Goal: Task Accomplishment & Management: Use online tool/utility

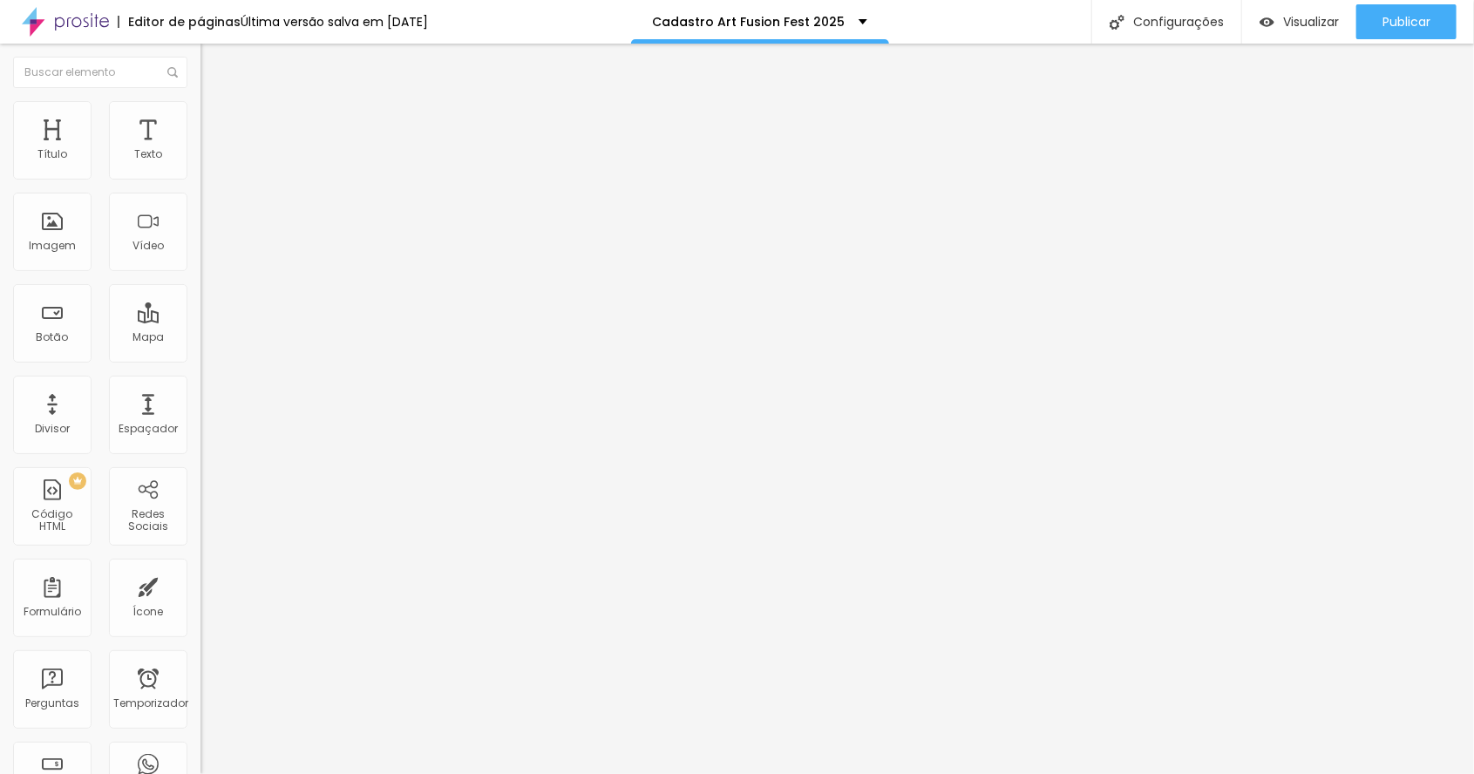
click at [211, 164] on input "19 de agosto de 2025 às 23h45" at bounding box center [253, 154] width 85 height 17
click at [155, 229] on span "Próximo mês" at bounding box center [155, 227] width 0 height 20
click at [155, 227] on span "Próximo mês" at bounding box center [155, 227] width 0 height 20
click at [151, 317] on div "18" at bounding box center [155, 308] width 17 height 17
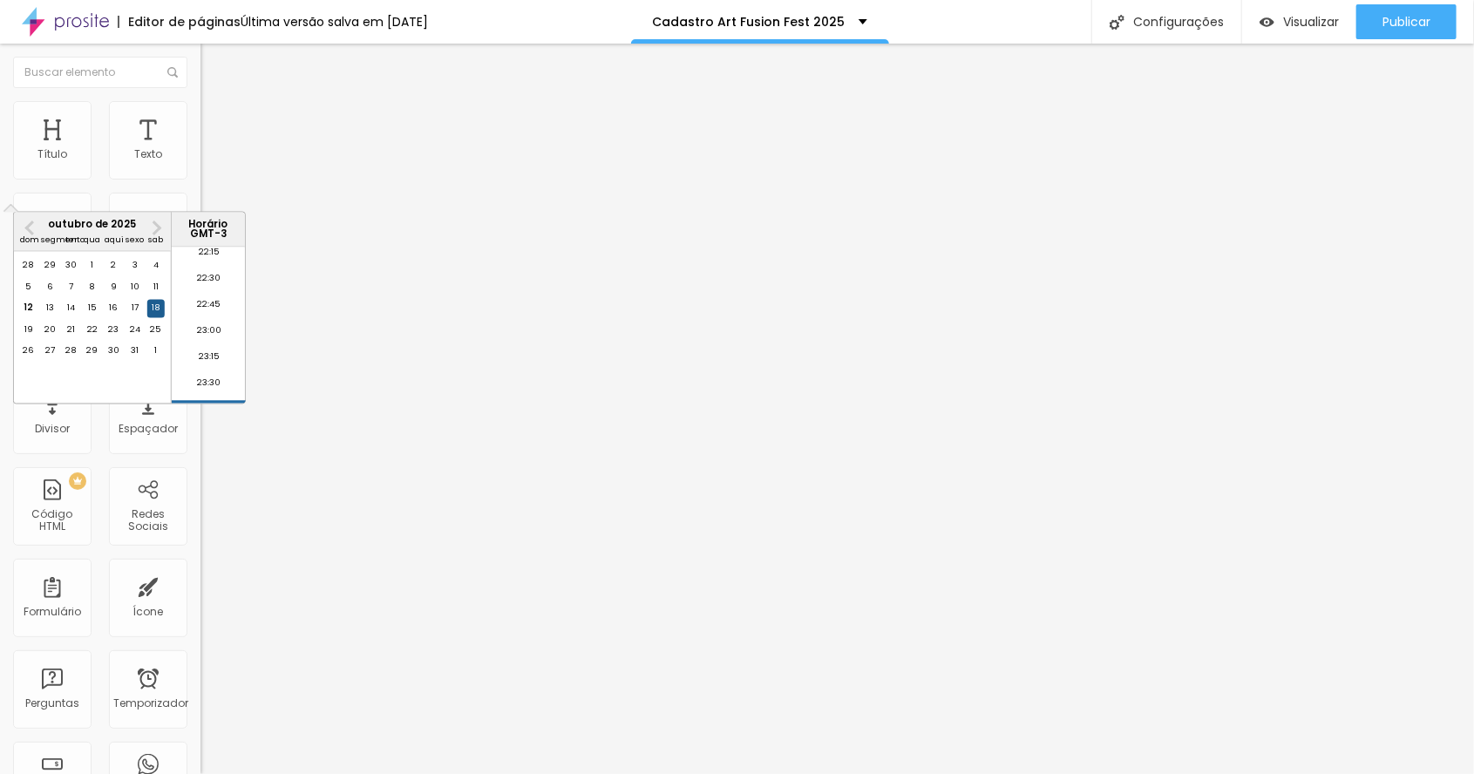
type input "18 de outubro de 2025 às 23:45"
click at [200, 682] on div "Editar nulo Conteúdo Estilo Avançado Data e horário 18 de outubro de 2025 às 23…" at bounding box center [300, 409] width 200 height 730
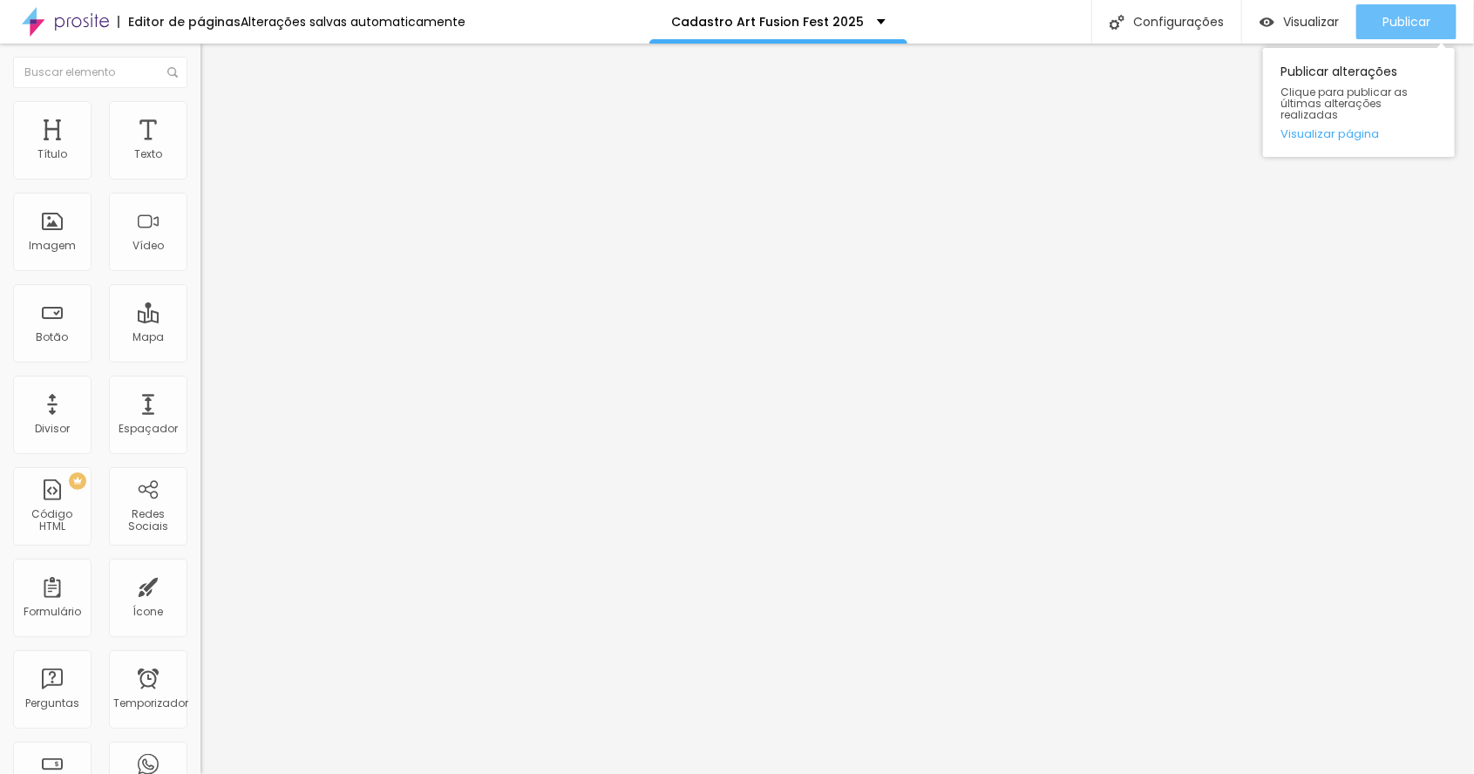
click at [1400, 23] on font "Publicar" at bounding box center [1406, 21] width 48 height 17
click at [1397, 28] on font "Publicar" at bounding box center [1406, 21] width 48 height 17
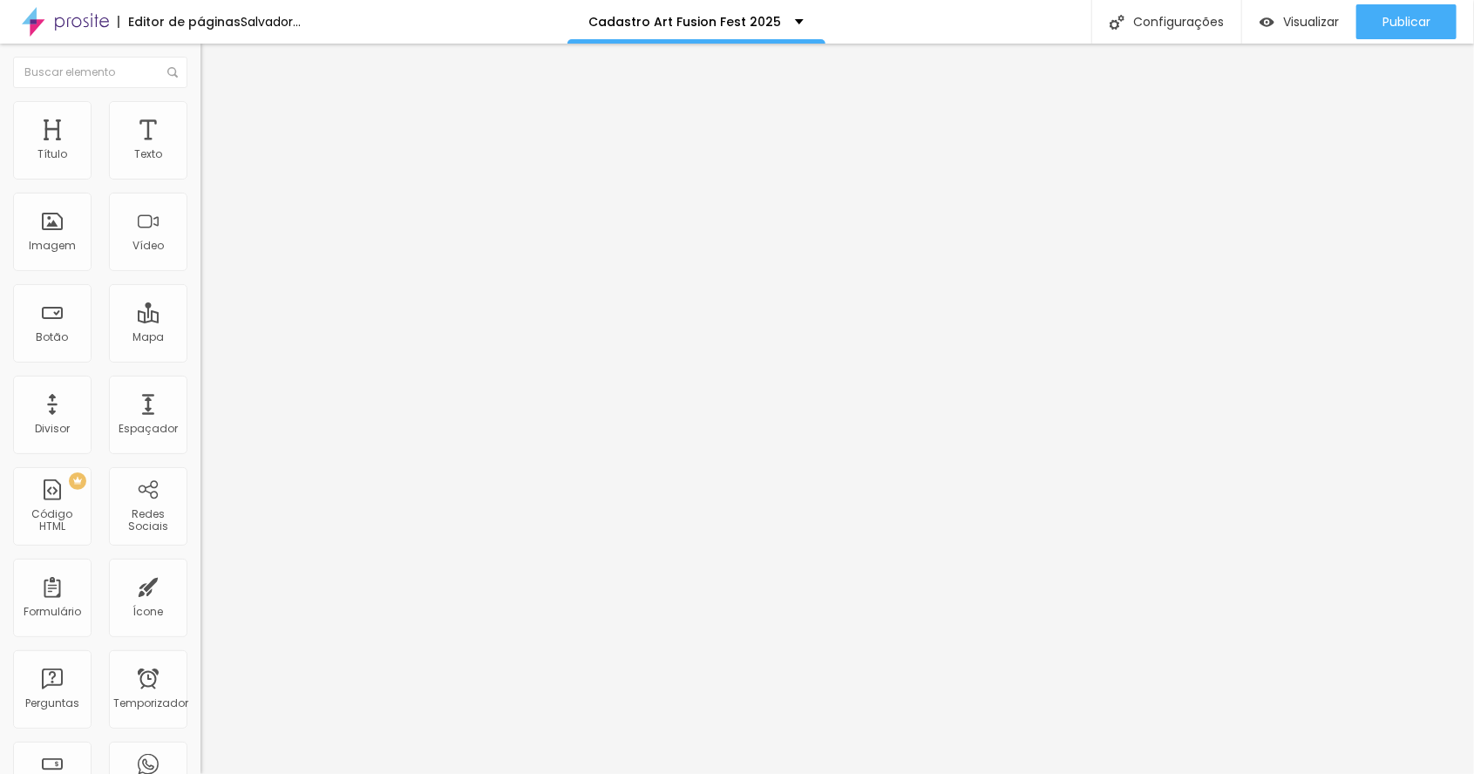
click at [200, 110] on img at bounding box center [208, 109] width 16 height 16
click at [200, 101] on li "Conteúdo" at bounding box center [300, 92] width 200 height 17
click at [200, 169] on img at bounding box center [205, 164] width 10 height 10
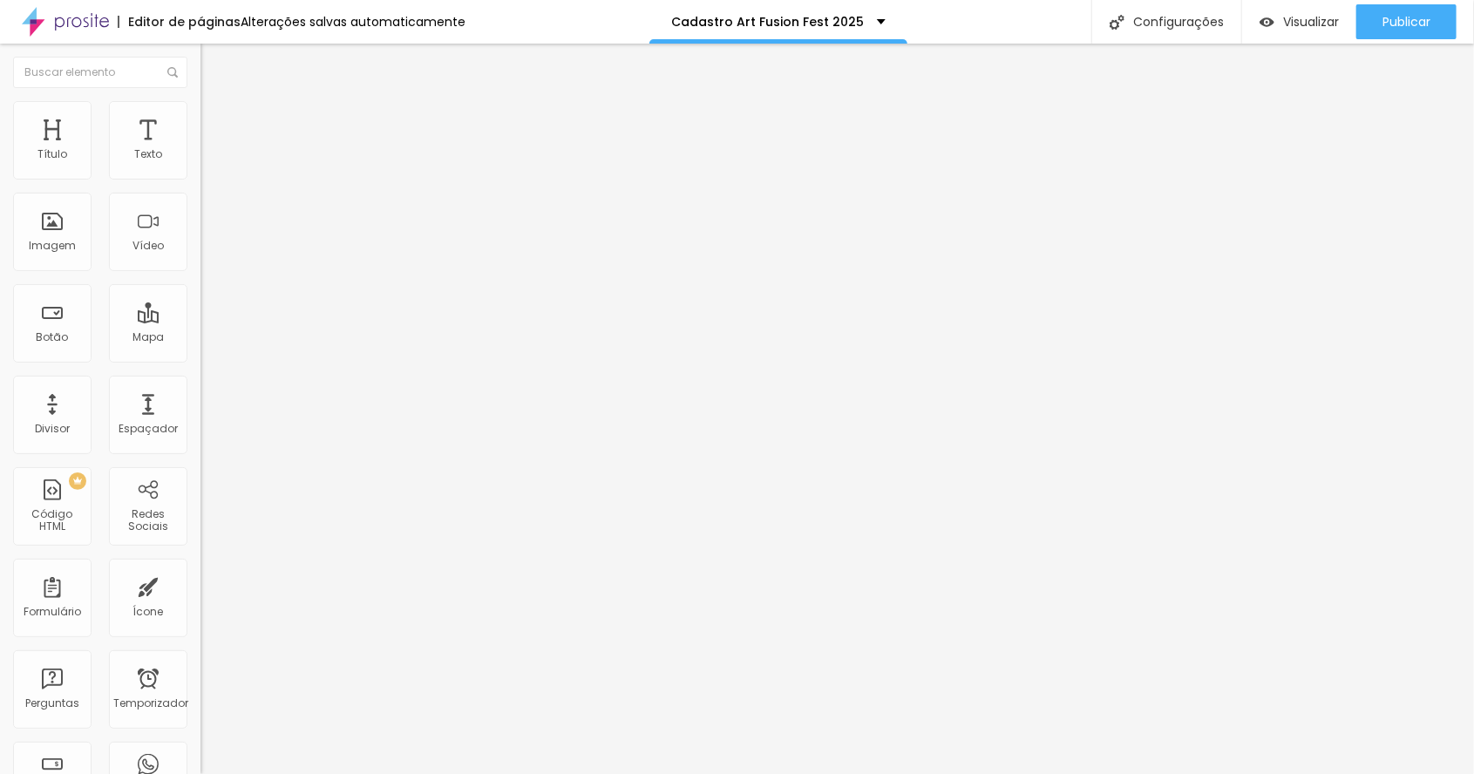
type input "Eu quero 15 fotos!"
type input "R$ 225,00"
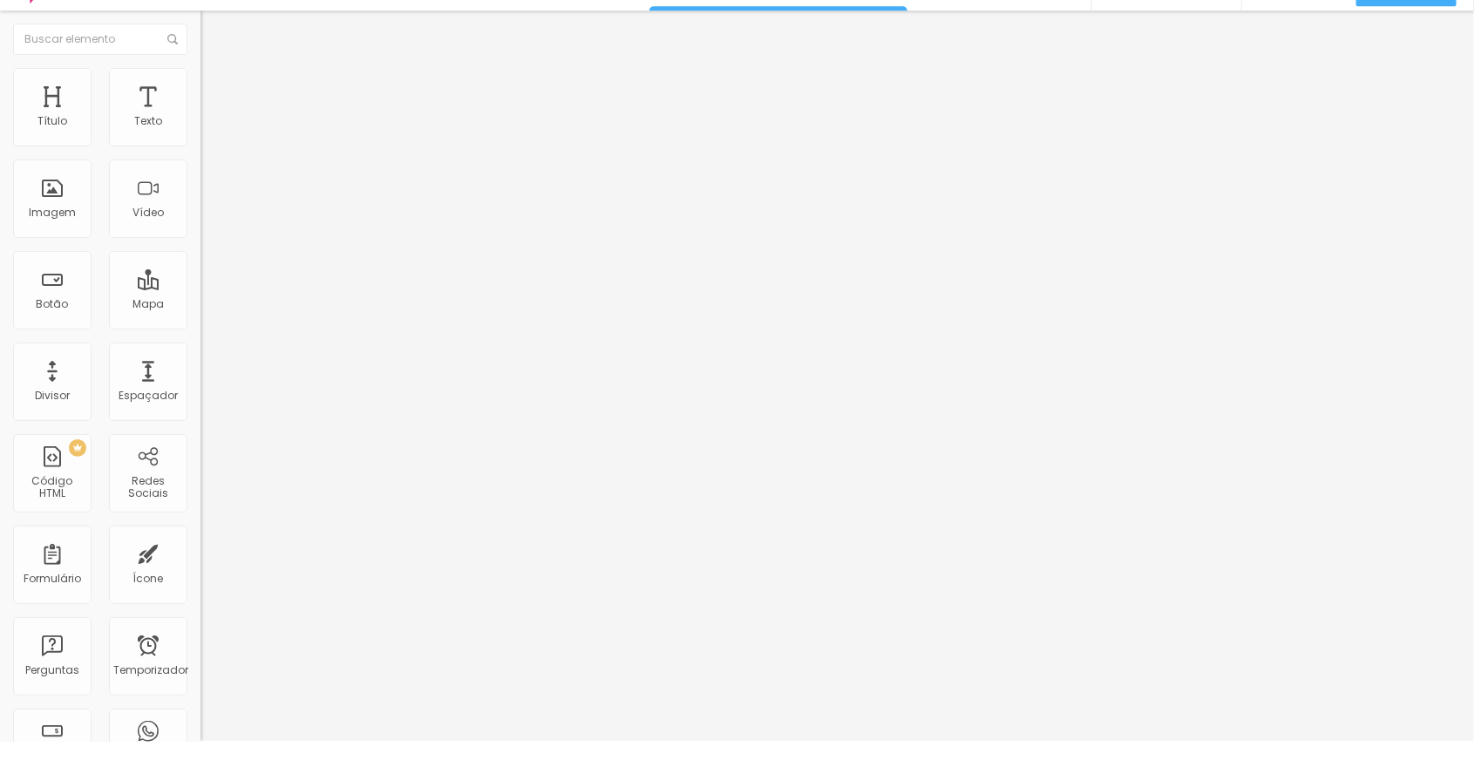
type textarea "Pacote 15 fotos Digitais"
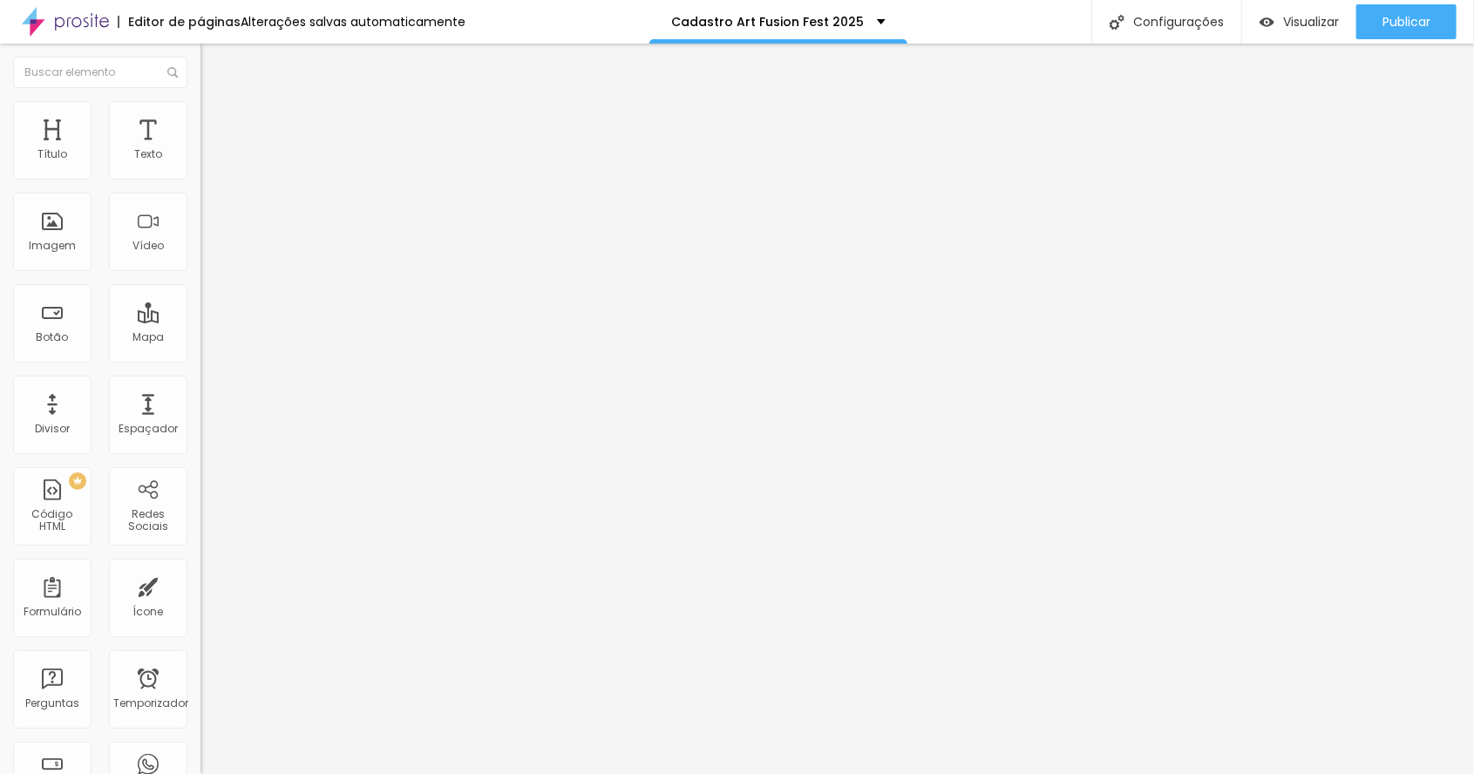
click at [200, 119] on img at bounding box center [208, 127] width 16 height 16
click at [200, 101] on li "Conteúdo" at bounding box center [300, 92] width 200 height 17
click at [200, 119] on li "Avançado" at bounding box center [300, 127] width 200 height 17
click at [214, 67] on img "button" at bounding box center [221, 64] width 14 height 14
click at [60, 228] on div "Imagem" at bounding box center [52, 232] width 78 height 78
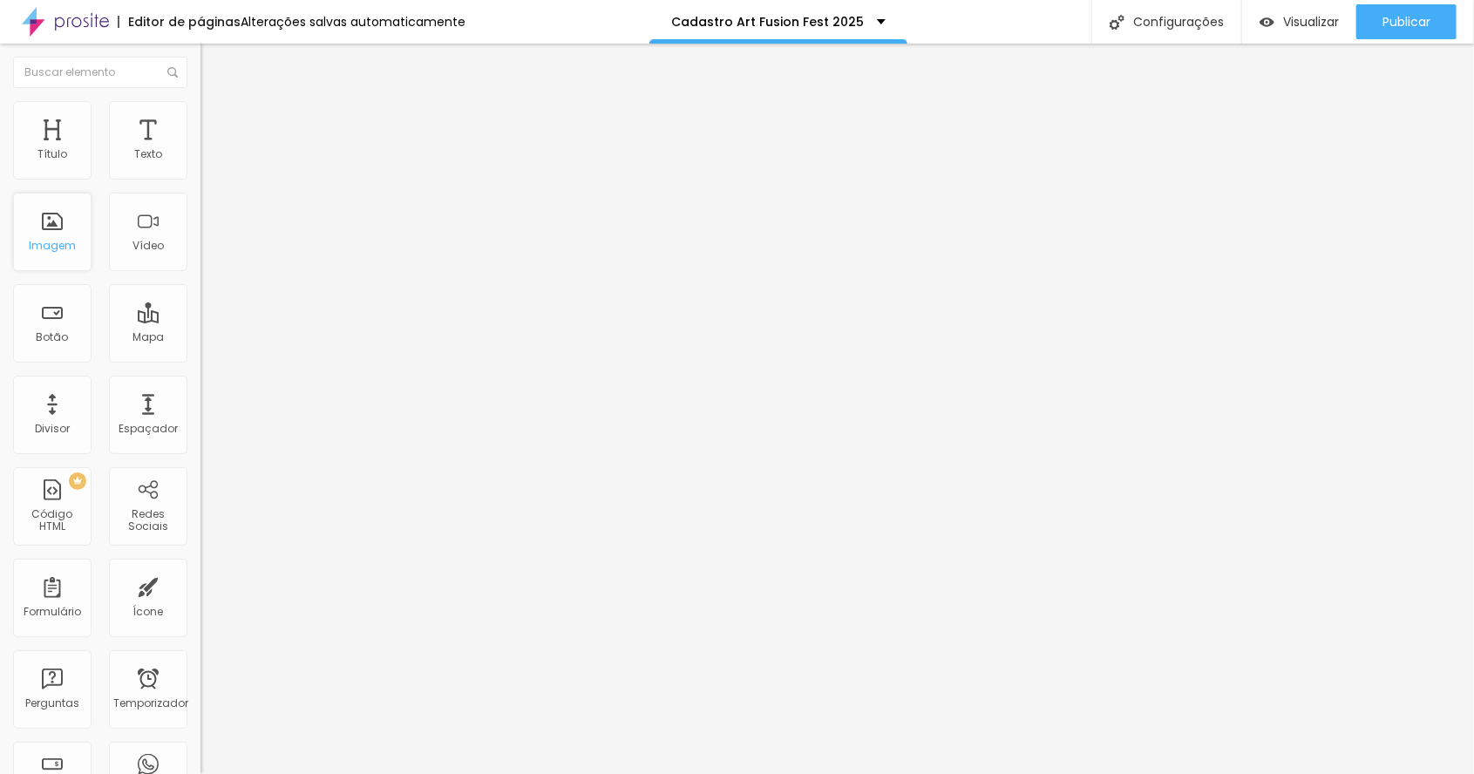
click at [59, 242] on font "Imagem" at bounding box center [52, 245] width 47 height 15
click at [216, 123] on font "Avançado" at bounding box center [245, 130] width 58 height 15
click at [214, 64] on img "button" at bounding box center [221, 64] width 14 height 14
click at [69, 231] on div "Imagem" at bounding box center [52, 232] width 78 height 78
click at [214, 61] on img "button" at bounding box center [221, 64] width 14 height 14
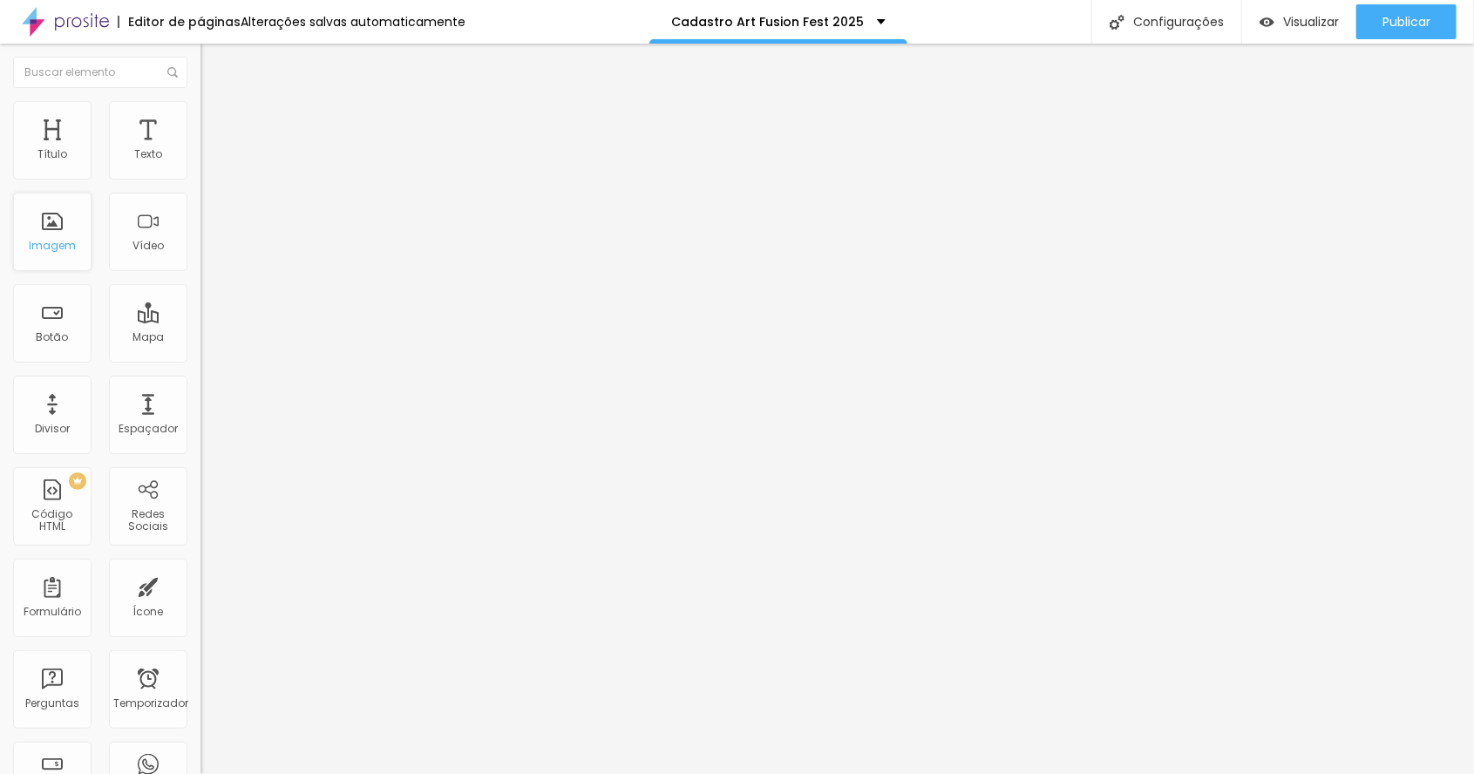
click at [51, 227] on div "Imagem" at bounding box center [52, 232] width 78 height 78
click at [62, 247] on font "Imagem" at bounding box center [52, 245] width 47 height 15
click at [59, 228] on div "Imagem" at bounding box center [52, 232] width 78 height 78
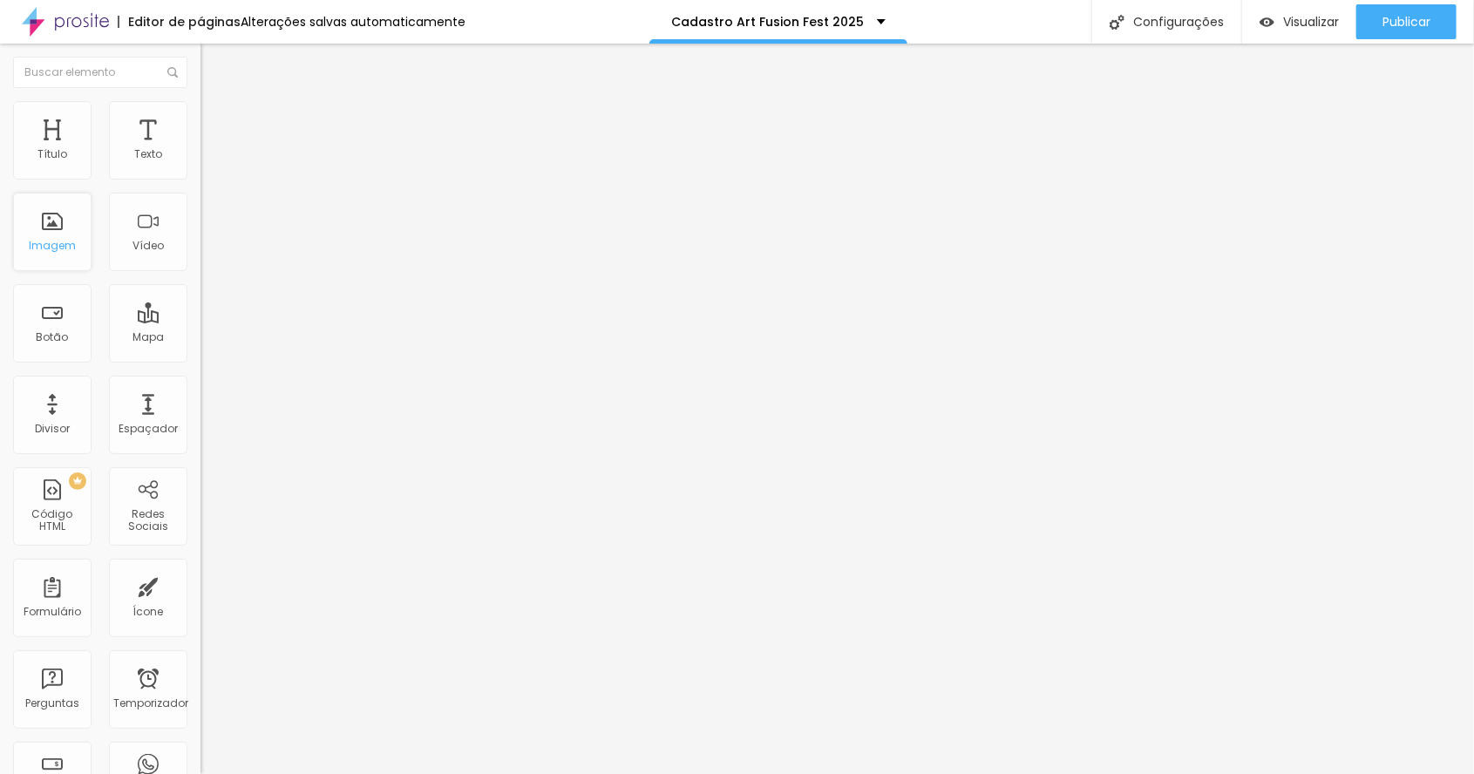
click at [58, 230] on div "Imagem" at bounding box center [52, 232] width 78 height 78
click at [200, 71] on button "Editar nulo" at bounding box center [300, 64] width 200 height 40
click at [36, 227] on div "Imagem" at bounding box center [52, 232] width 78 height 78
click at [200, 71] on button "Editar nulo" at bounding box center [300, 64] width 200 height 40
click at [200, 119] on li "Avançado" at bounding box center [300, 127] width 200 height 17
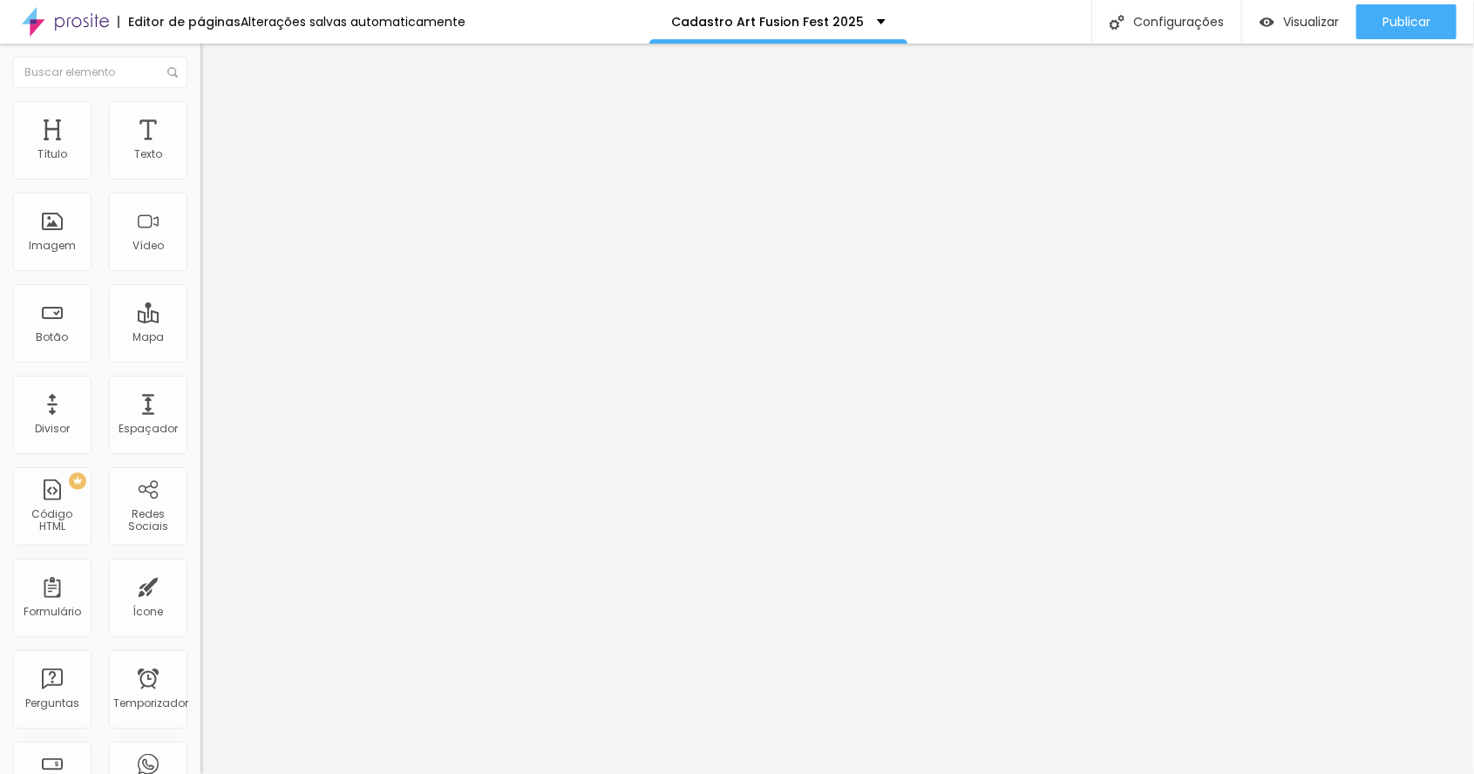
click at [216, 103] on font "Conteúdo" at bounding box center [243, 95] width 54 height 15
click at [200, 74] on button "Editar nulo" at bounding box center [300, 64] width 200 height 40
click at [50, 259] on div "Imagem" at bounding box center [52, 232] width 78 height 78
click at [216, 123] on span "Avançado" at bounding box center [245, 130] width 58 height 15
click at [216, 103] on span "Conteúdo" at bounding box center [243, 95] width 54 height 15
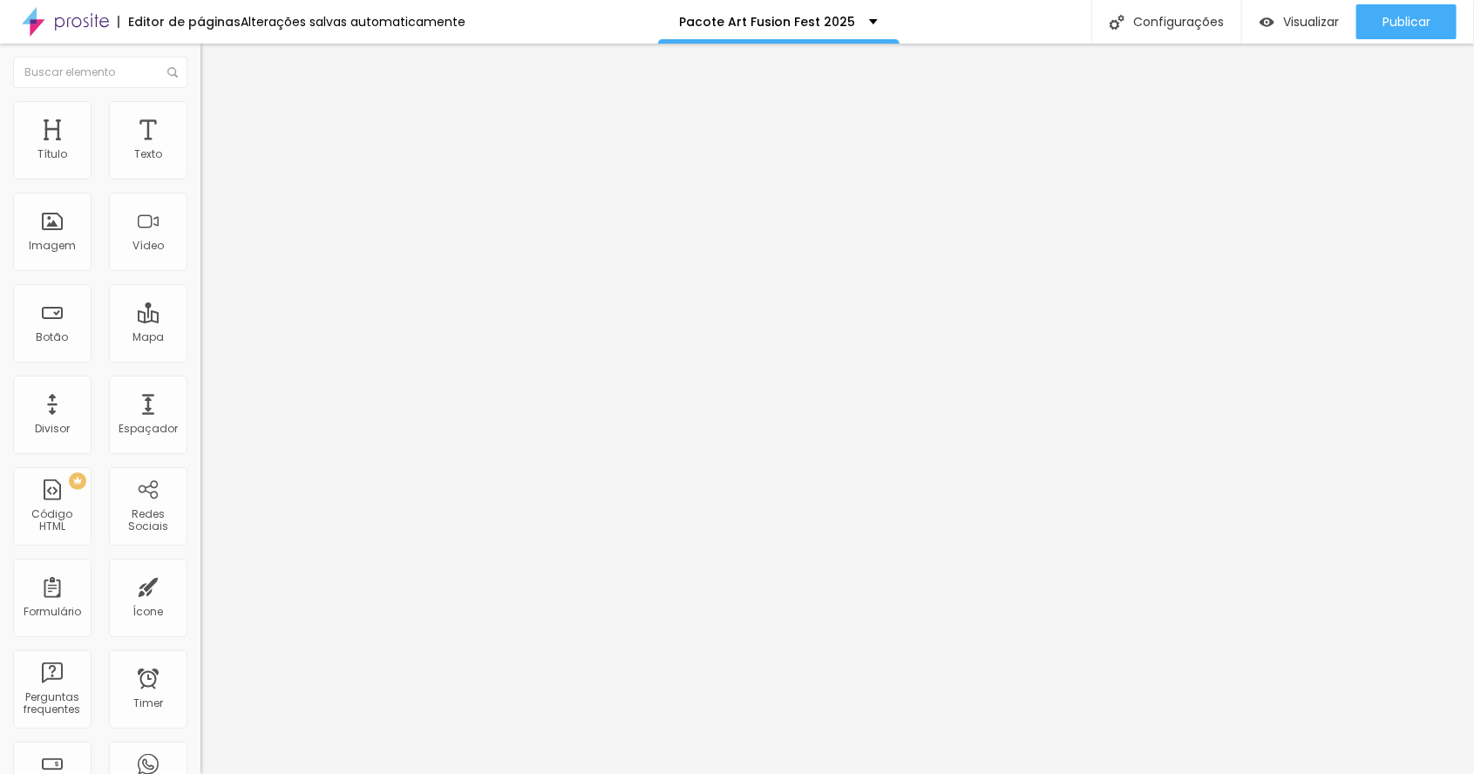
click at [200, 176] on input "text" at bounding box center [304, 167] width 209 height 17
click at [200, 148] on div "Trocar imagem" at bounding box center [300, 142] width 200 height 12
click at [200, 74] on button "Editar Imagem" at bounding box center [300, 64] width 200 height 40
click at [200, 68] on button "Editar Imagem" at bounding box center [300, 64] width 200 height 40
click at [214, 59] on img "button" at bounding box center [221, 64] width 14 height 14
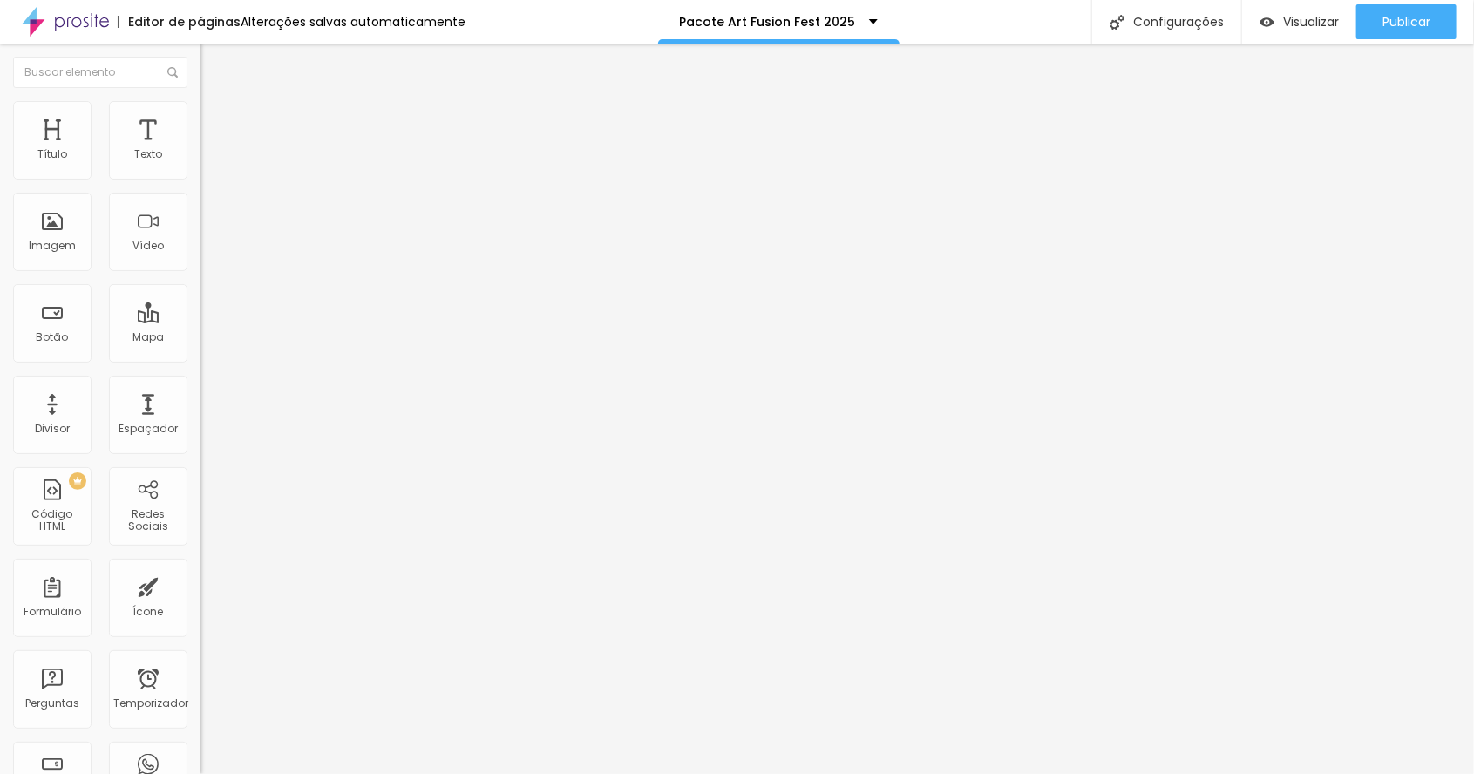
click at [200, 115] on li "Avançado" at bounding box center [300, 109] width 200 height 17
click at [200, 99] on img at bounding box center [208, 92] width 16 height 16
click at [212, 152] on font "Eu quero 15 fotos!" at bounding box center [258, 144] width 92 height 15
click at [200, 169] on img at bounding box center [205, 164] width 10 height 10
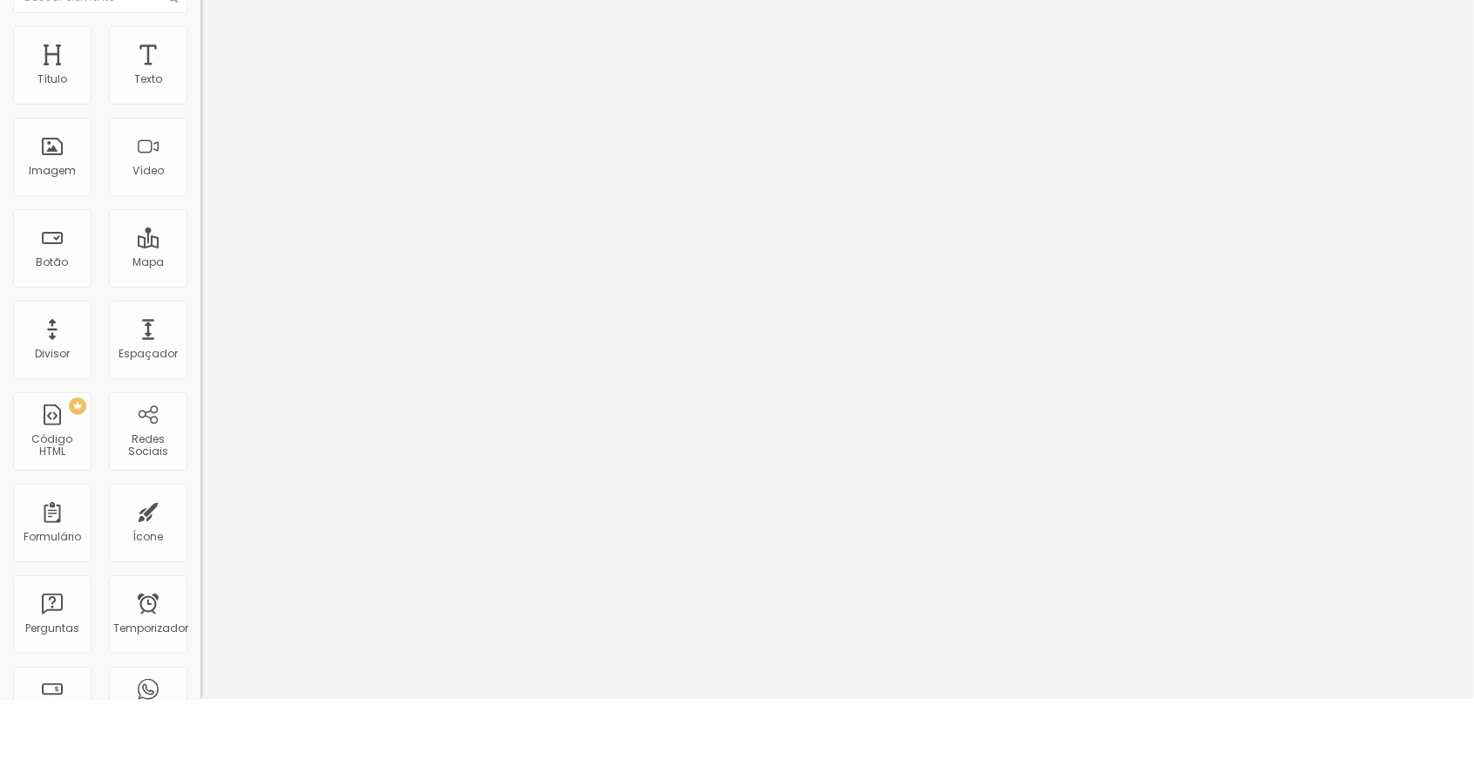
type input "R$ 225,00"
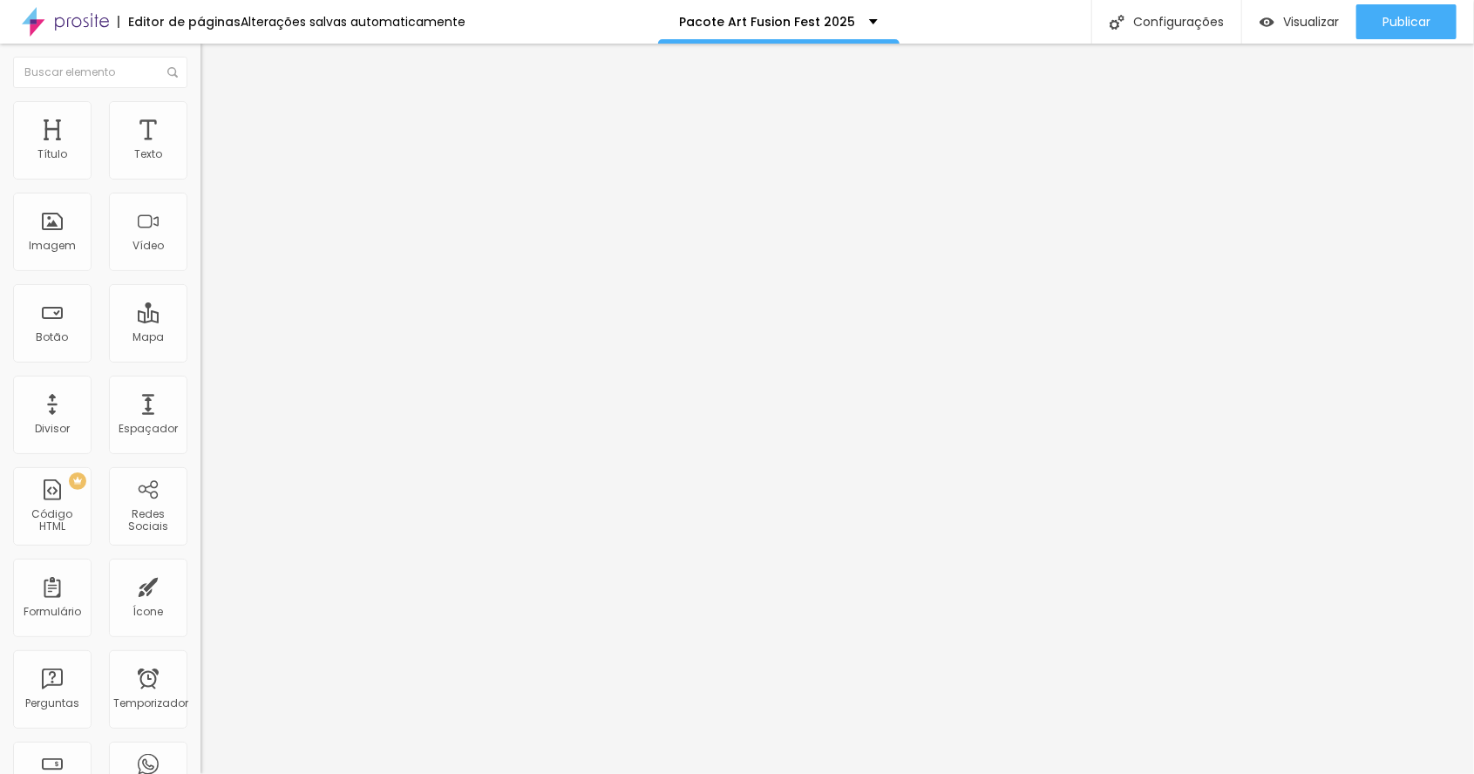
click at [200, 169] on img at bounding box center [205, 164] width 10 height 10
click at [32, 221] on div "Imagem" at bounding box center [52, 232] width 78 height 78
click at [39, 238] on font "Imagem" at bounding box center [52, 245] width 47 height 15
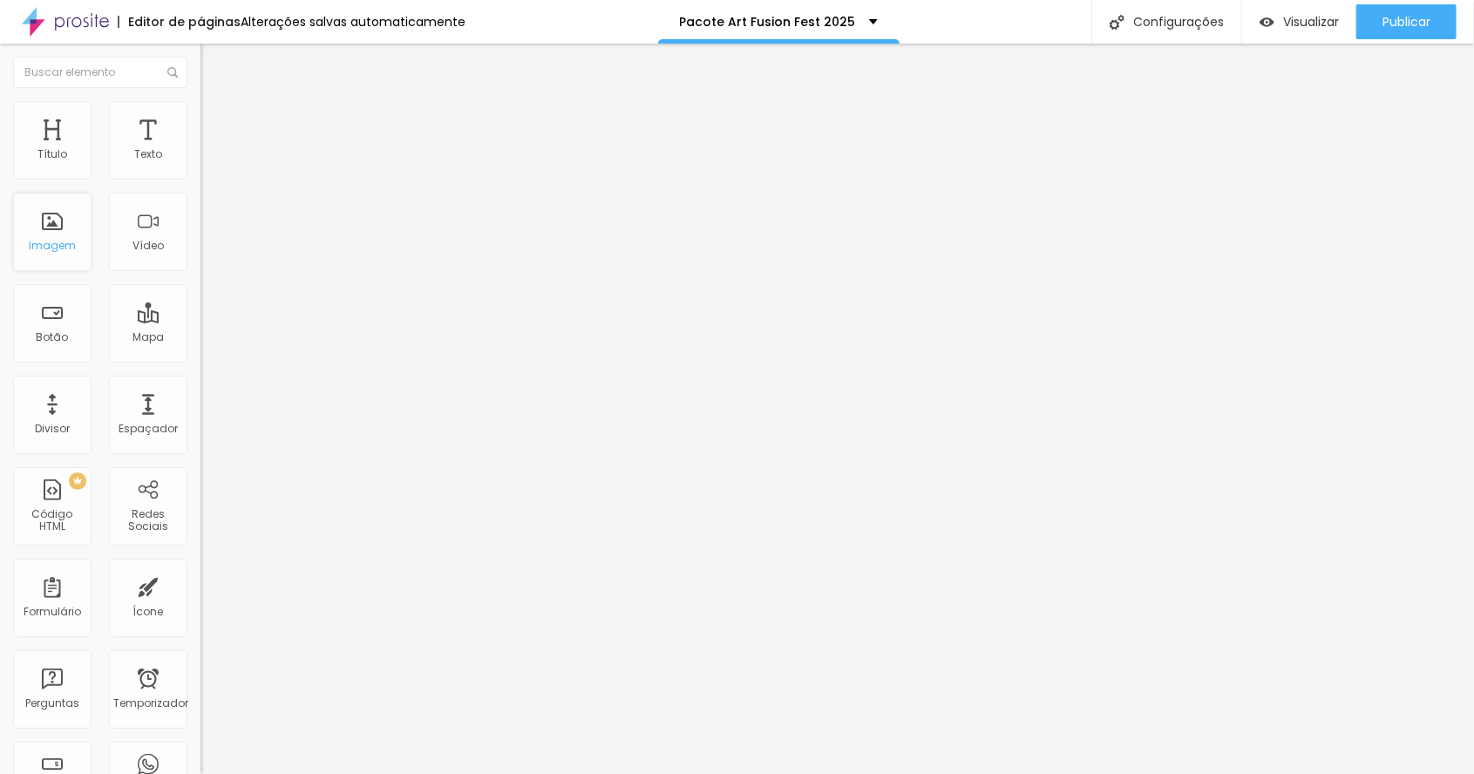
click at [39, 238] on font "Imagem" at bounding box center [52, 245] width 47 height 15
click at [211, 150] on font "Trocar imagem" at bounding box center [253, 142] width 85 height 15
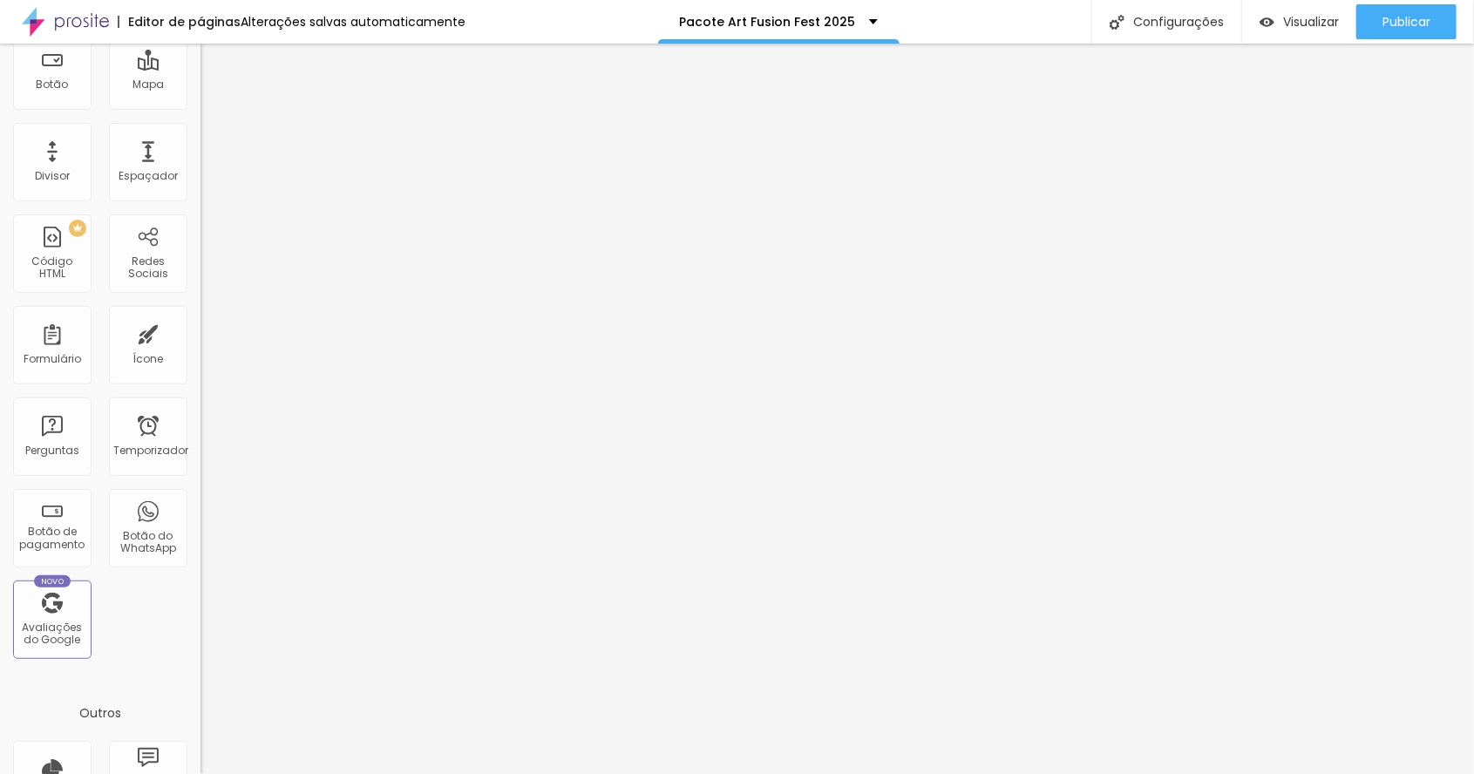
scroll to position [255, 0]
click at [44, 530] on font "Botão de pagamento" at bounding box center [52, 534] width 65 height 27
click at [48, 539] on font "Botão de pagamento" at bounding box center [52, 534] width 65 height 27
click at [43, 545] on font "Botão de pagamento" at bounding box center [52, 534] width 65 height 27
click at [43, 527] on font "Botão de pagamento" at bounding box center [52, 534] width 65 height 27
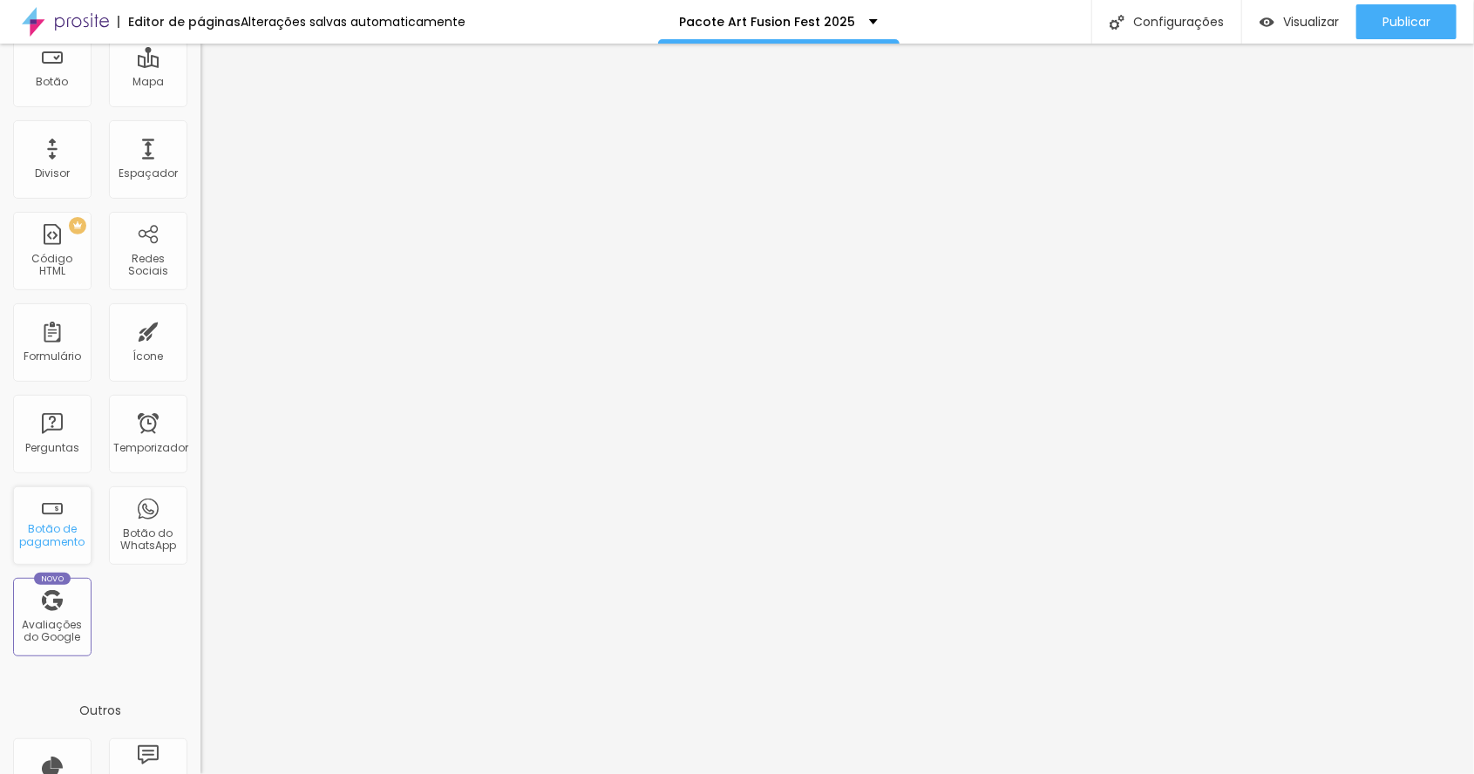
scroll to position [0, 0]
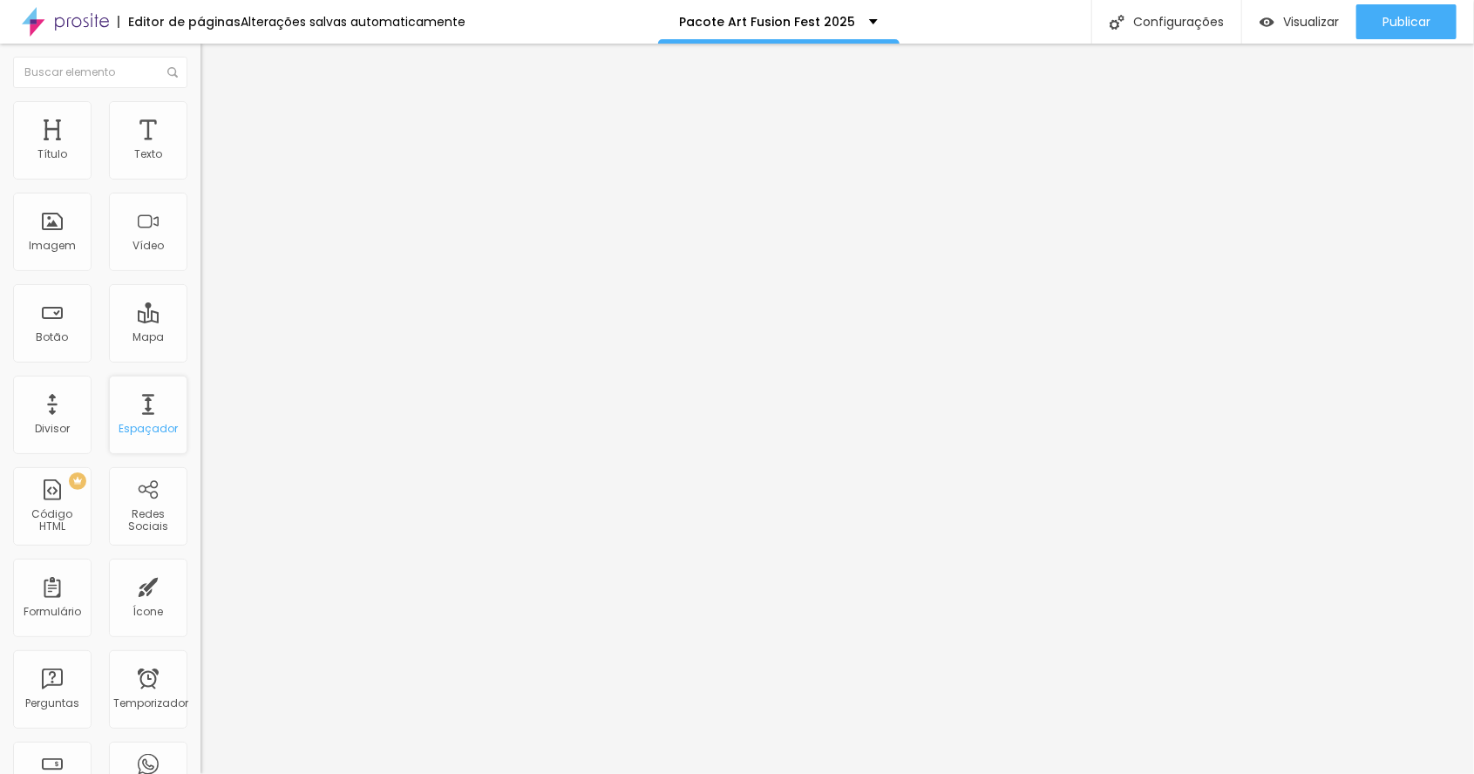
click at [136, 419] on div "Espaçador" at bounding box center [148, 415] width 78 height 78
click at [153, 413] on div "Espaçador" at bounding box center [148, 415] width 78 height 78
click at [145, 417] on div "Espaçador" at bounding box center [148, 415] width 78 height 78
click at [143, 412] on div "Espaçador" at bounding box center [148, 415] width 78 height 78
click at [131, 424] on font "Espaçador" at bounding box center [148, 428] width 59 height 15
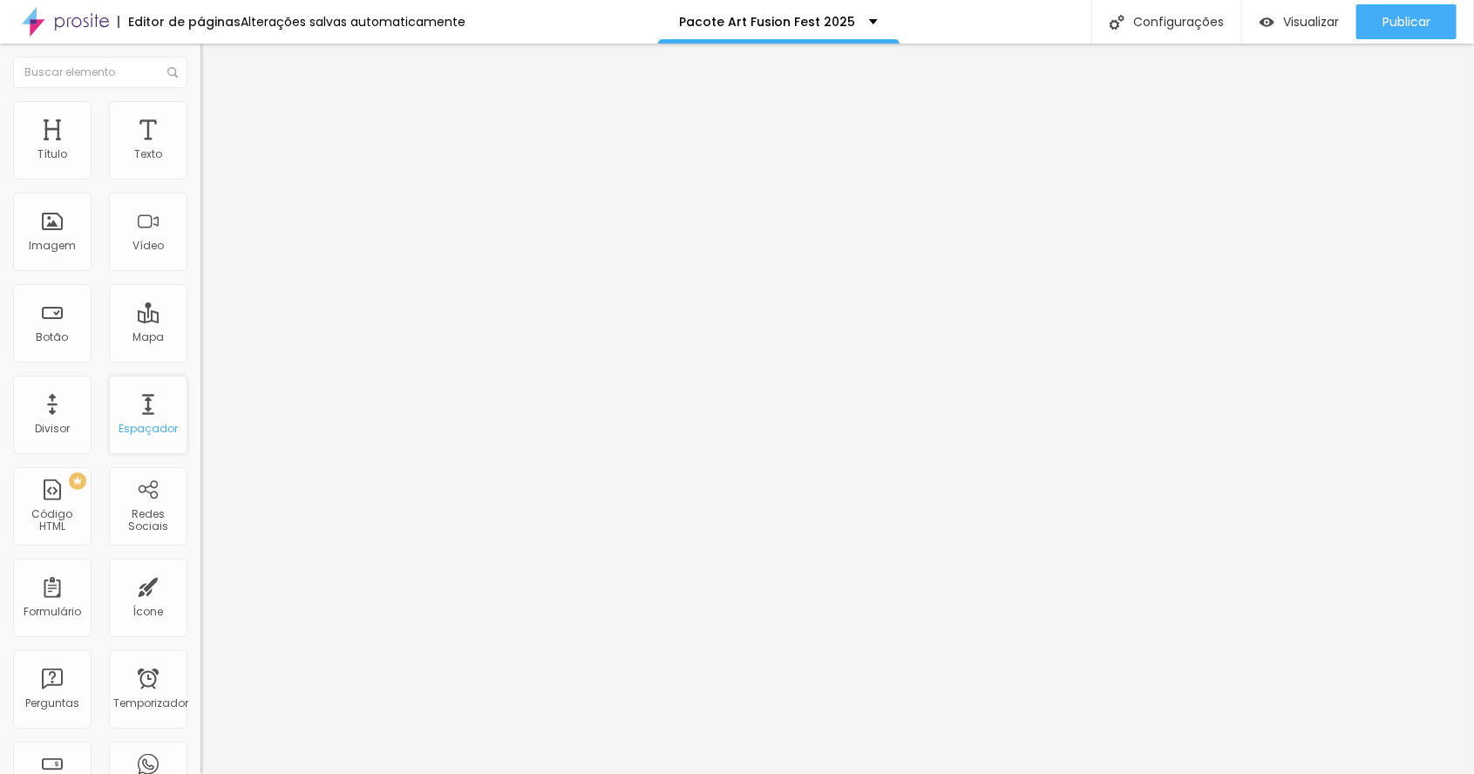
click at [148, 417] on div "Espaçador" at bounding box center [148, 415] width 78 height 78
click at [200, 159] on img at bounding box center [206, 152] width 12 height 12
click at [200, 160] on div at bounding box center [300, 153] width 200 height 14
click at [200, 159] on img at bounding box center [206, 152] width 12 height 12
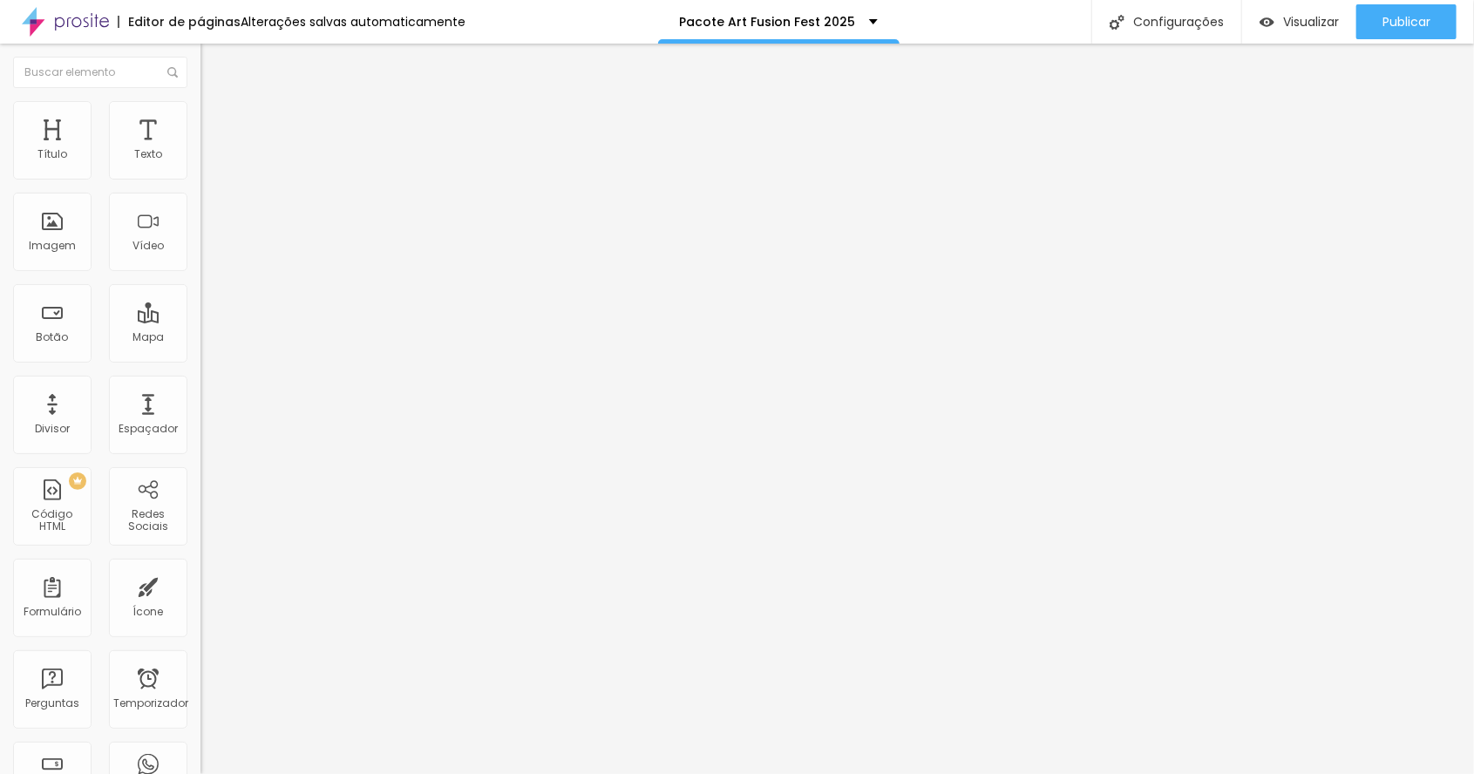
click at [200, 119] on img at bounding box center [208, 127] width 16 height 16
type input "30"
type input "35"
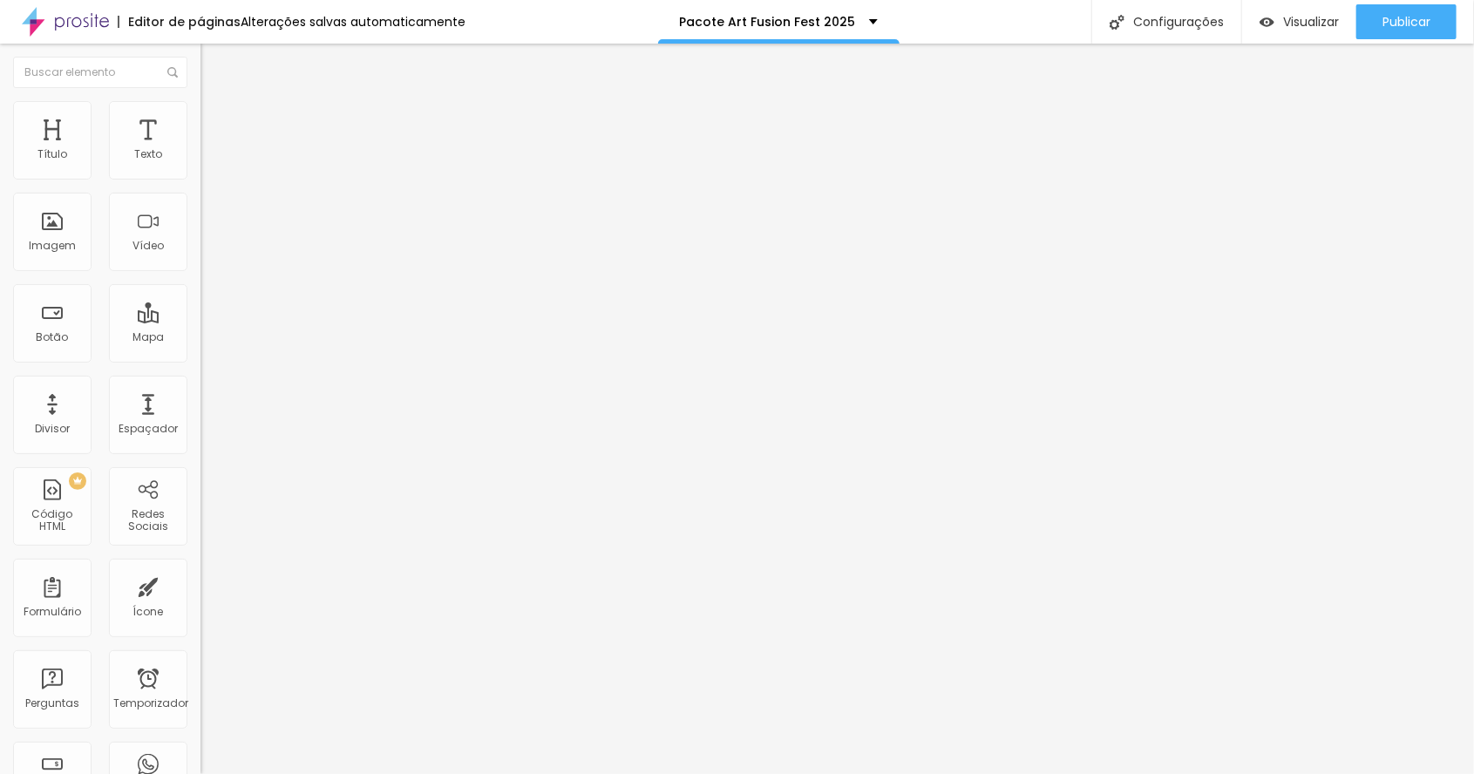
type input "39"
type input "40"
type input "41"
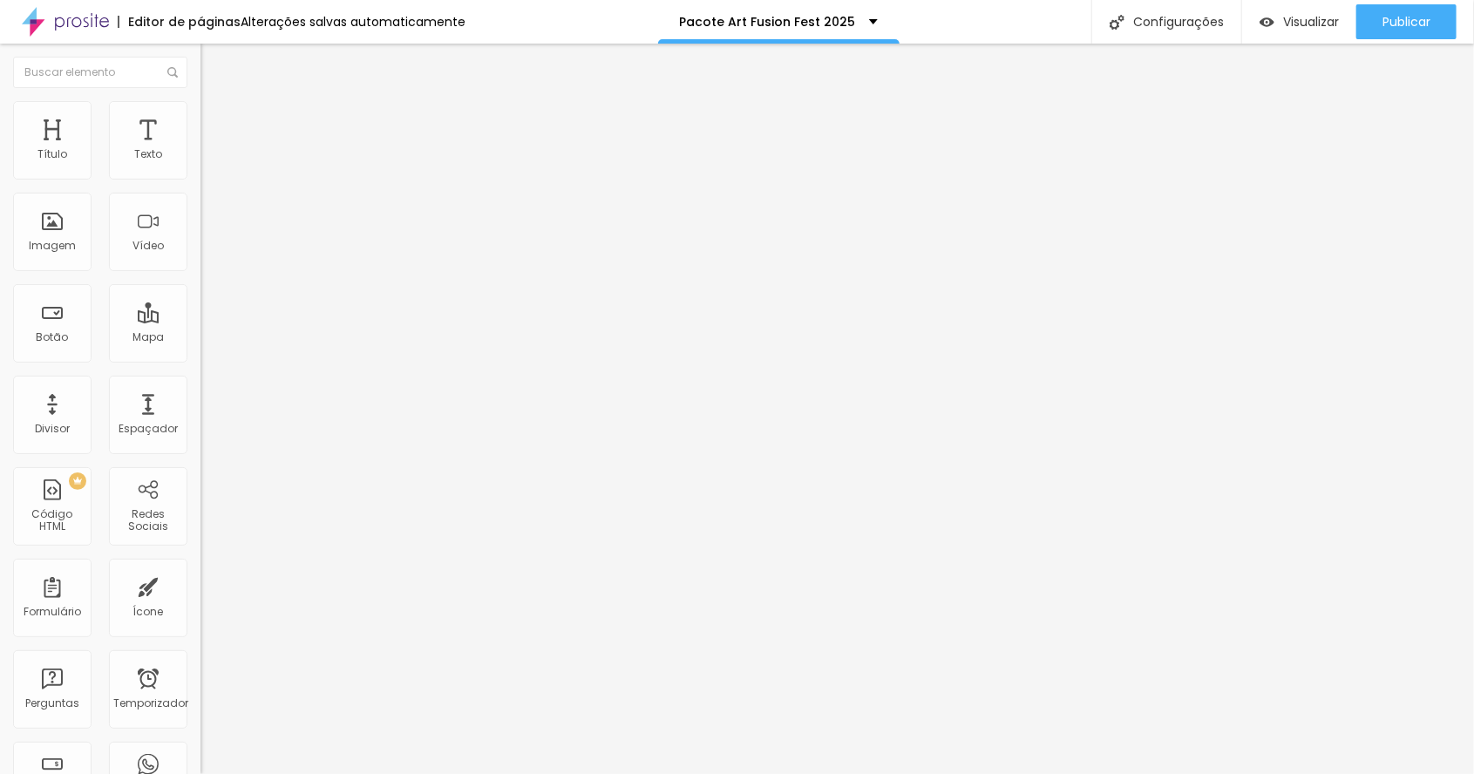
type input "41"
type input "42"
type input "46"
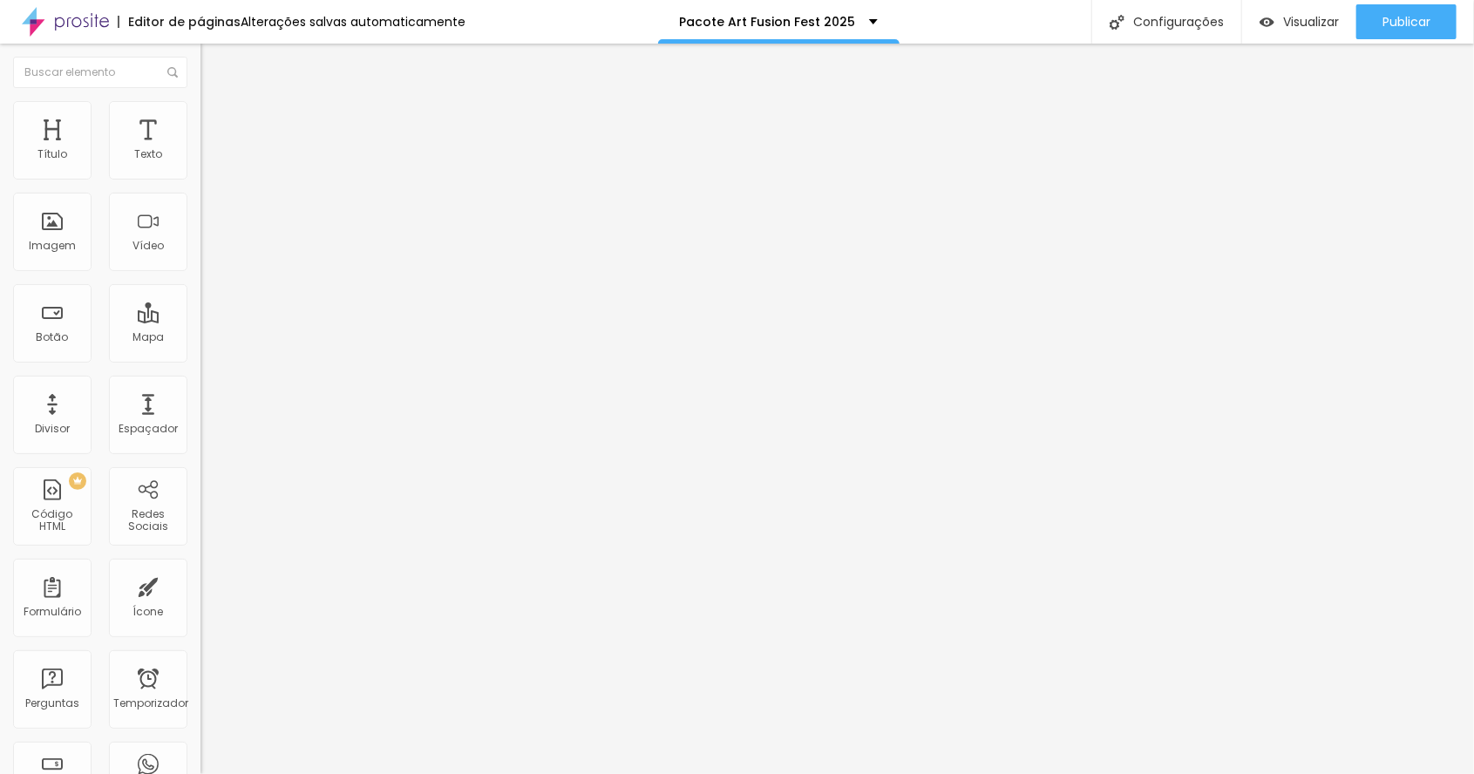
type input "47"
type input "49"
type input "51"
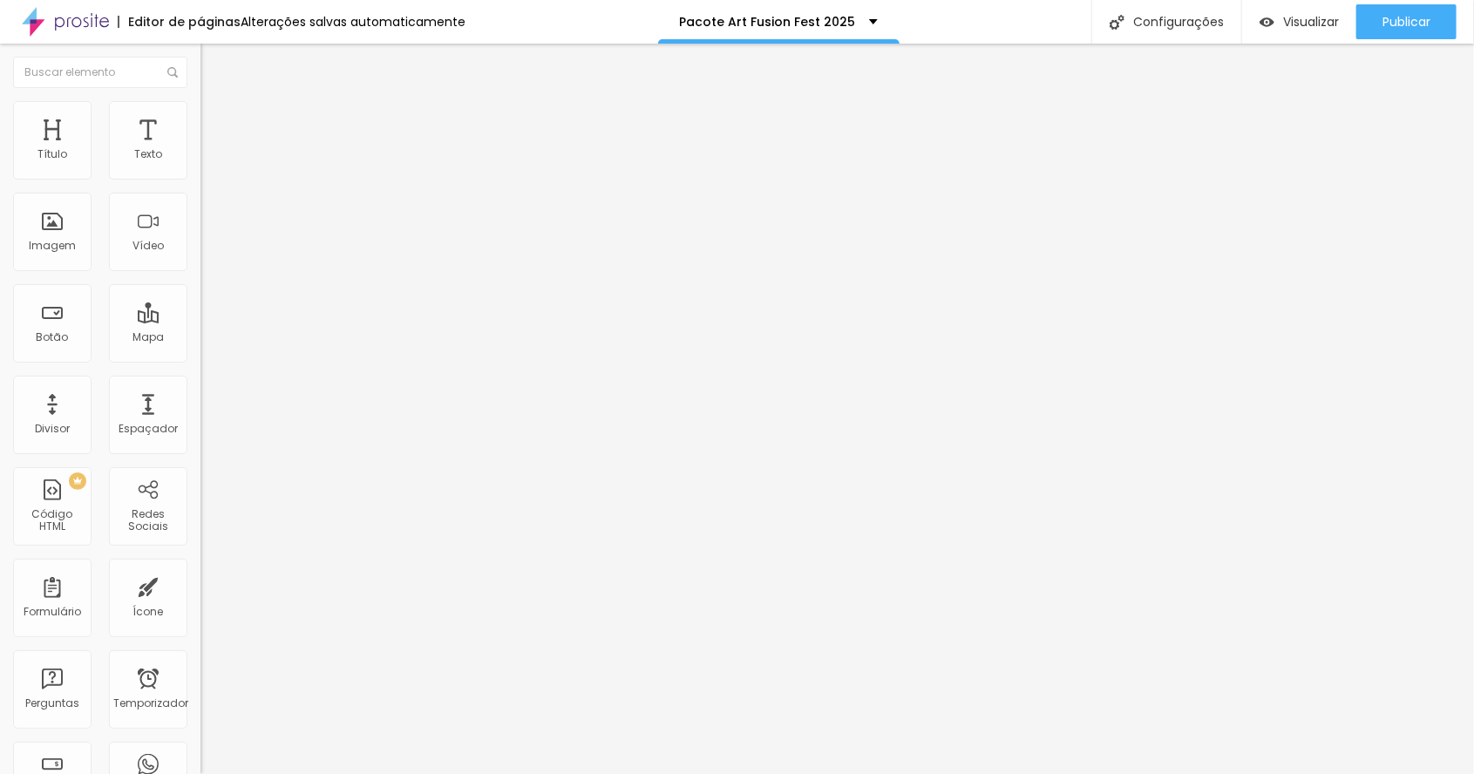
type input "51"
type input "53"
type input "54"
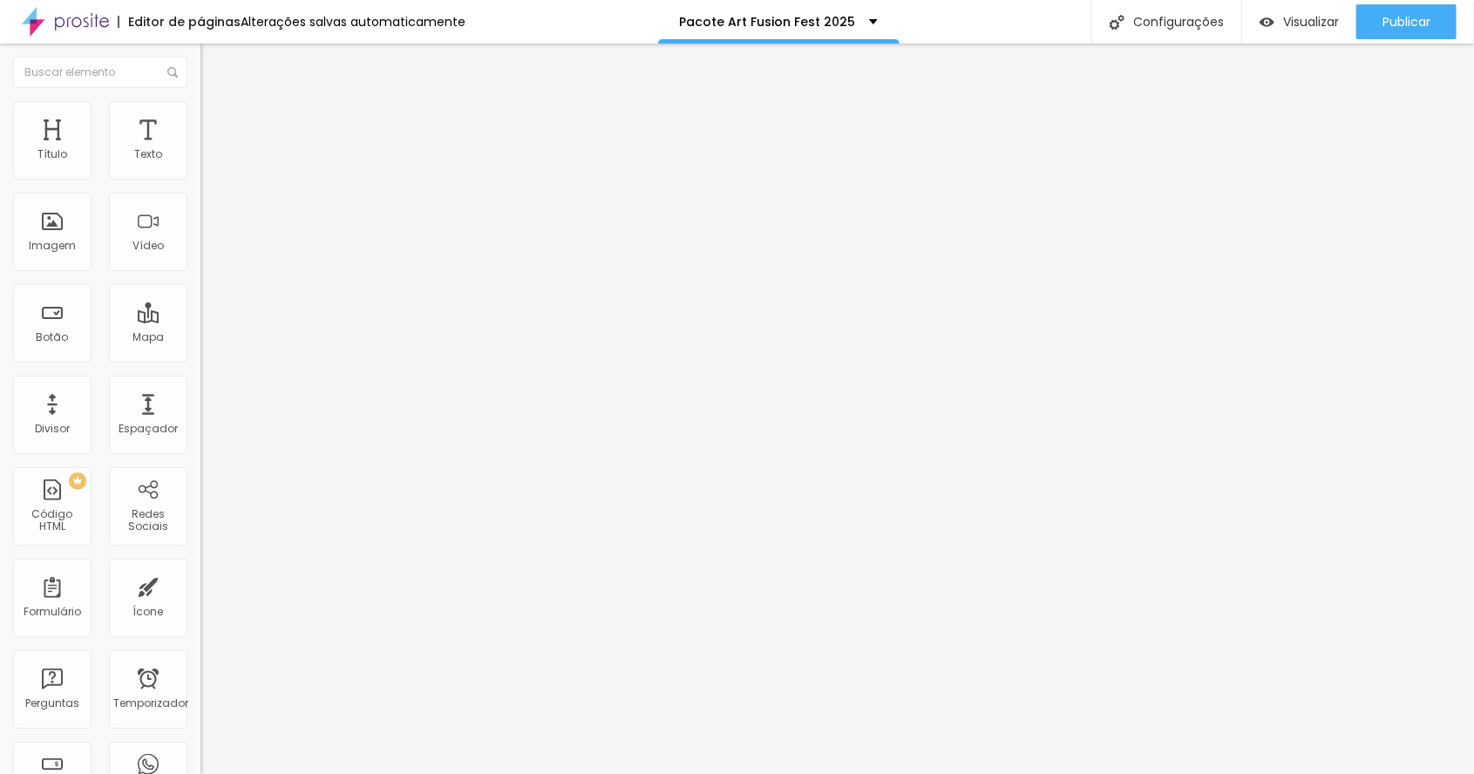
type input "56"
type input "57"
type input "58"
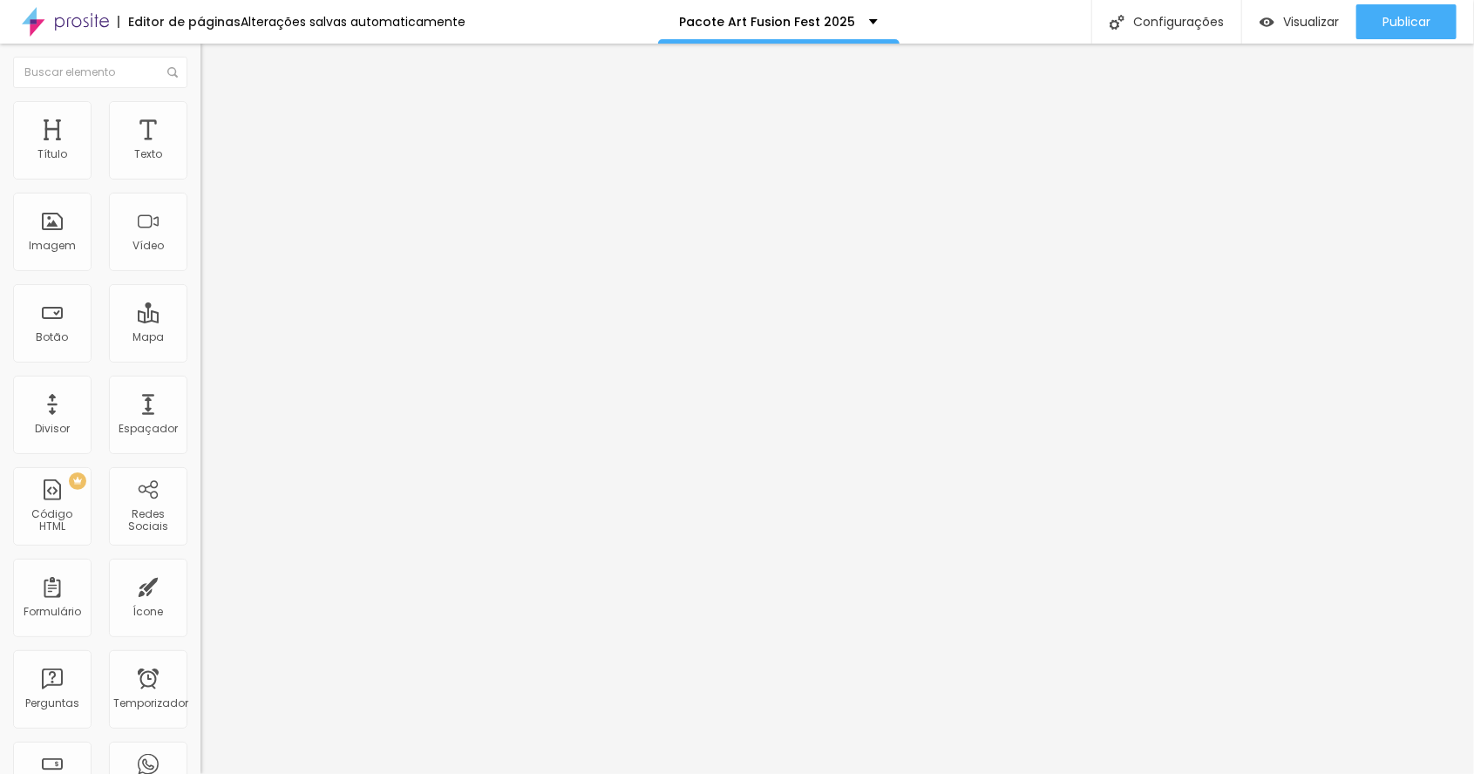
type input "58"
type input "59"
type input "60"
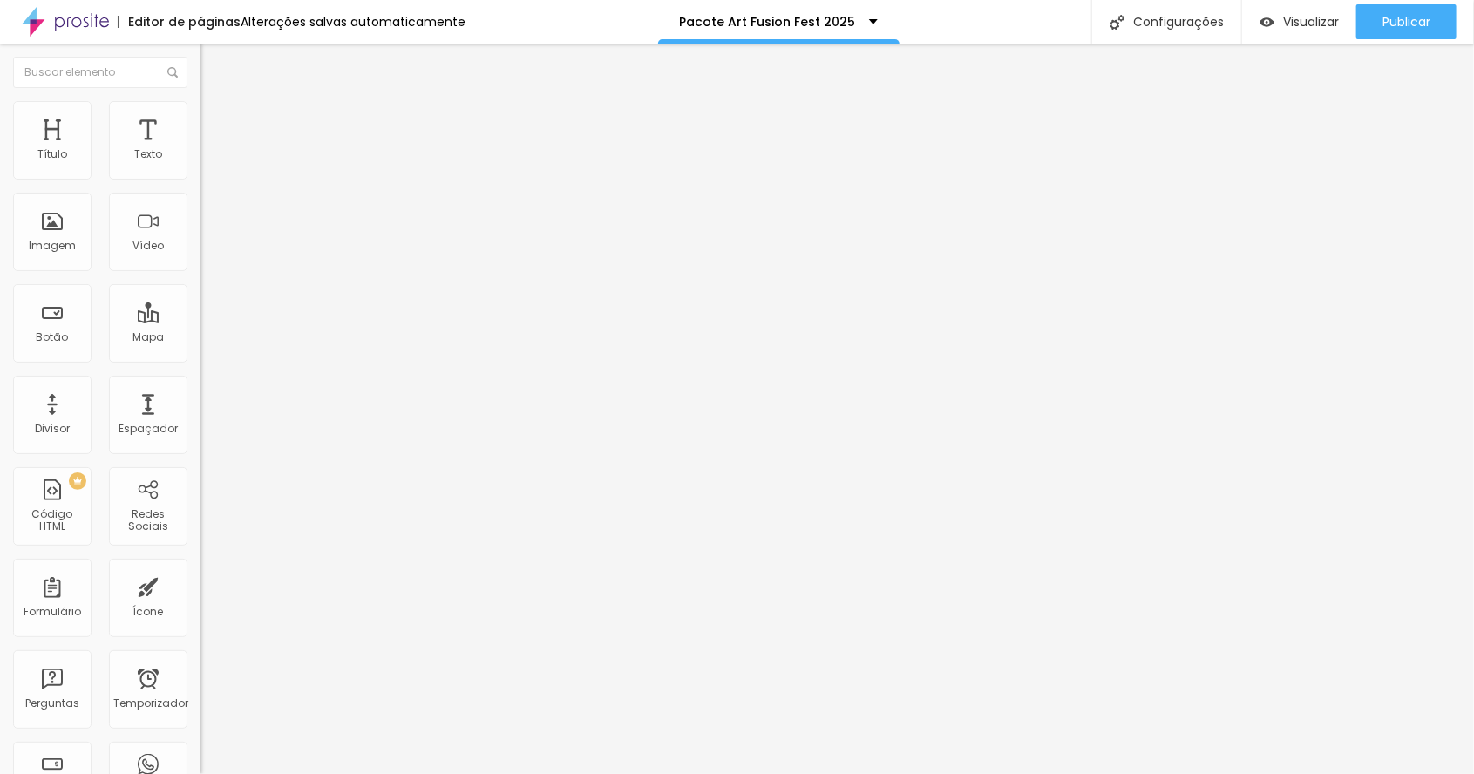
type input "61"
type input "62"
type input "63"
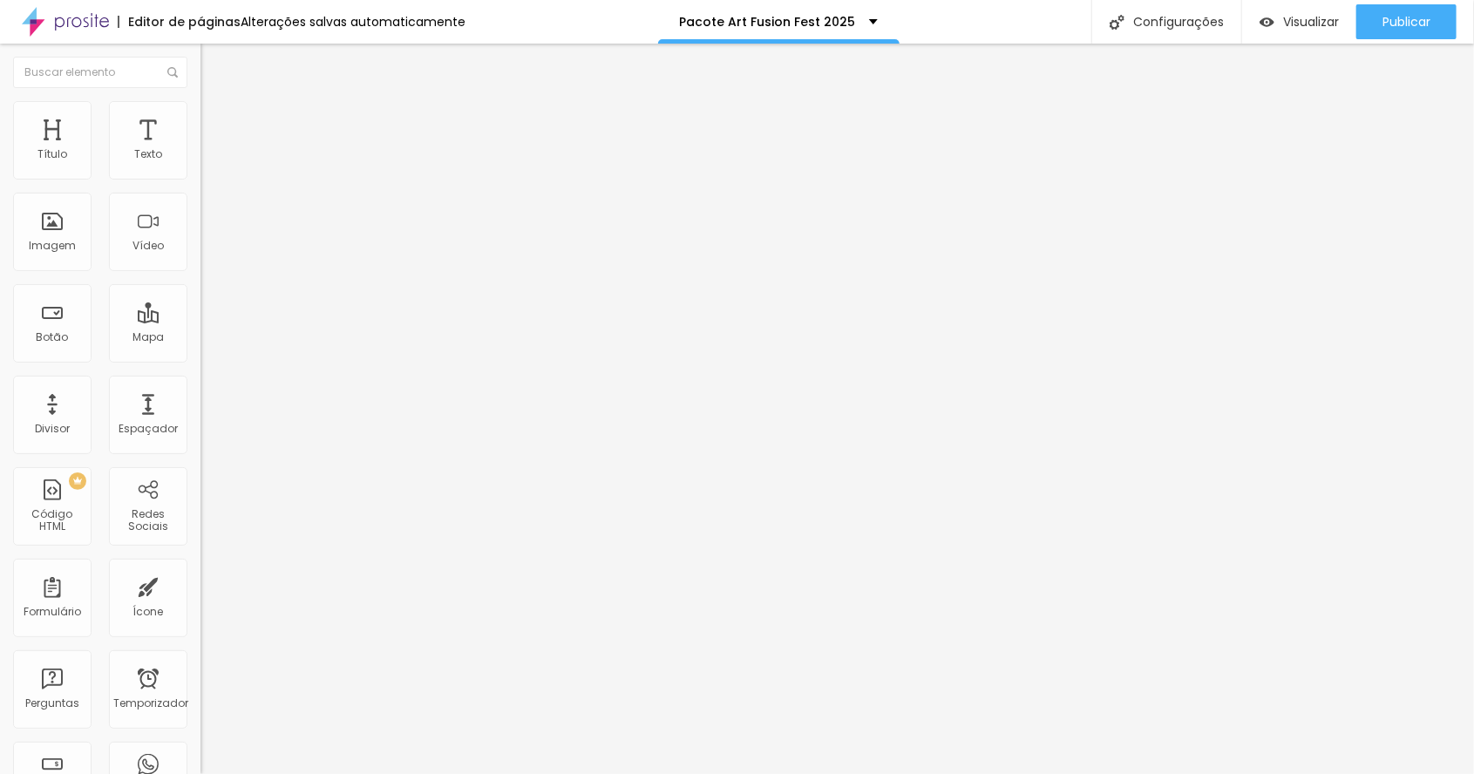
type input "63"
type input "62"
type input "63"
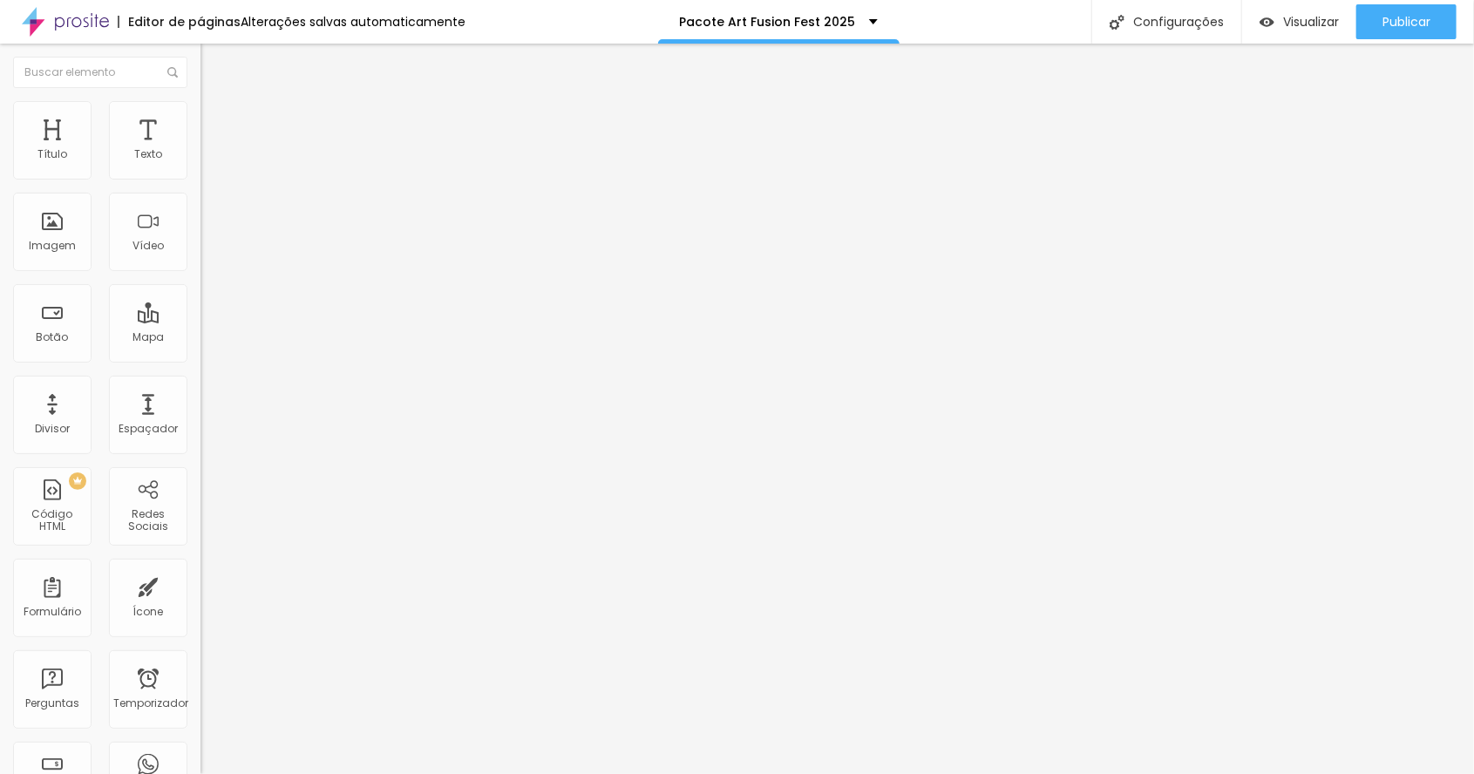
type input "64"
type input "74"
type input "75"
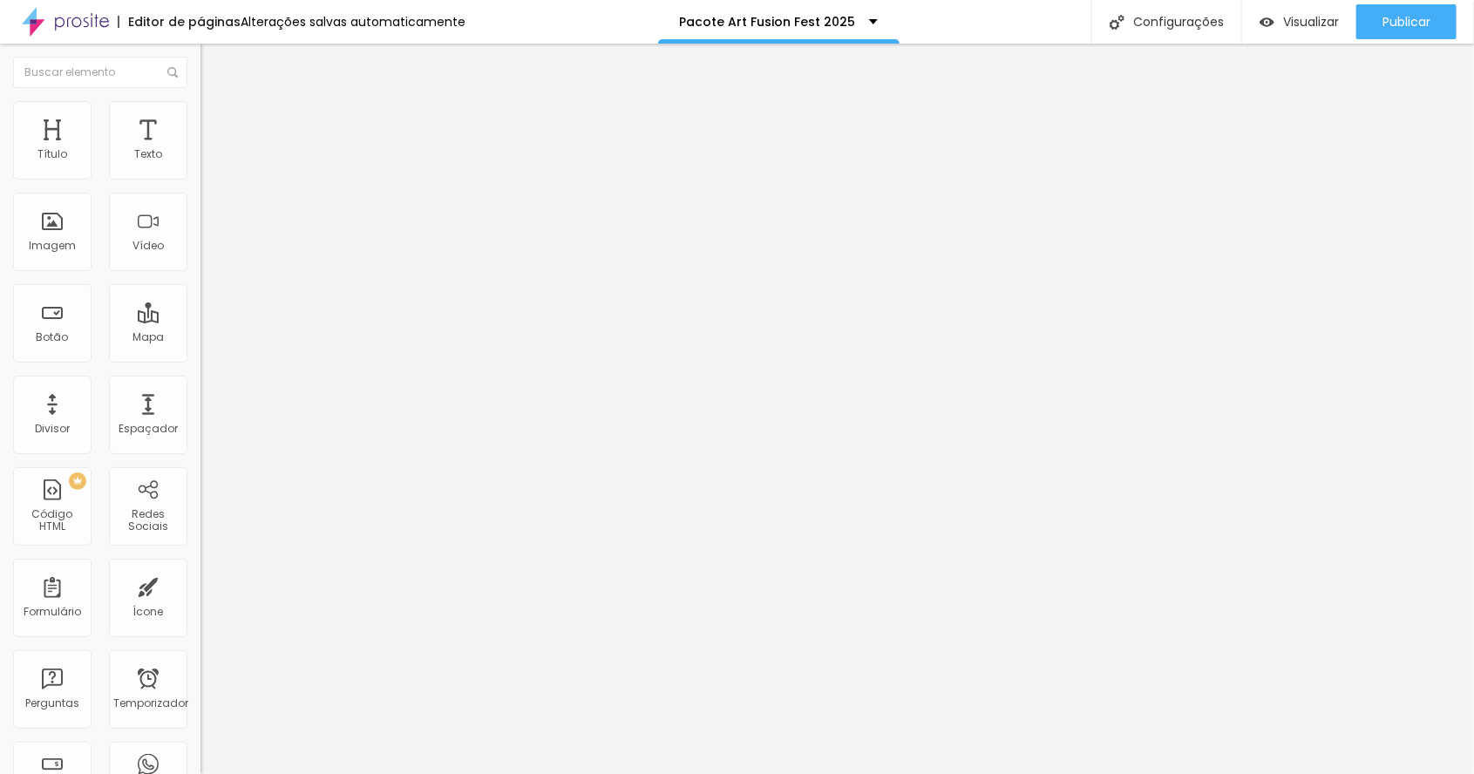
type input "75"
type input "81"
type input "82"
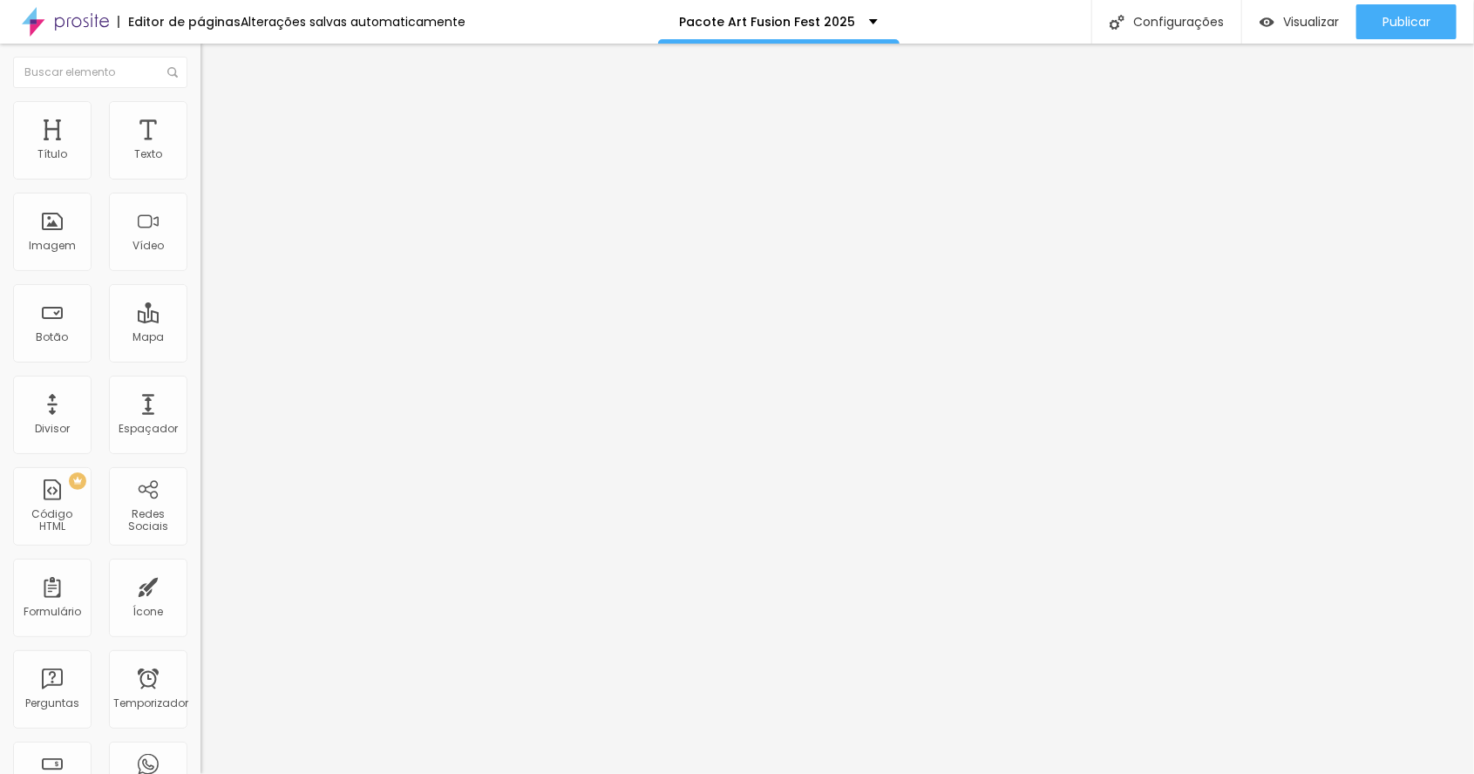
type input "83"
type input "84"
type input "85"
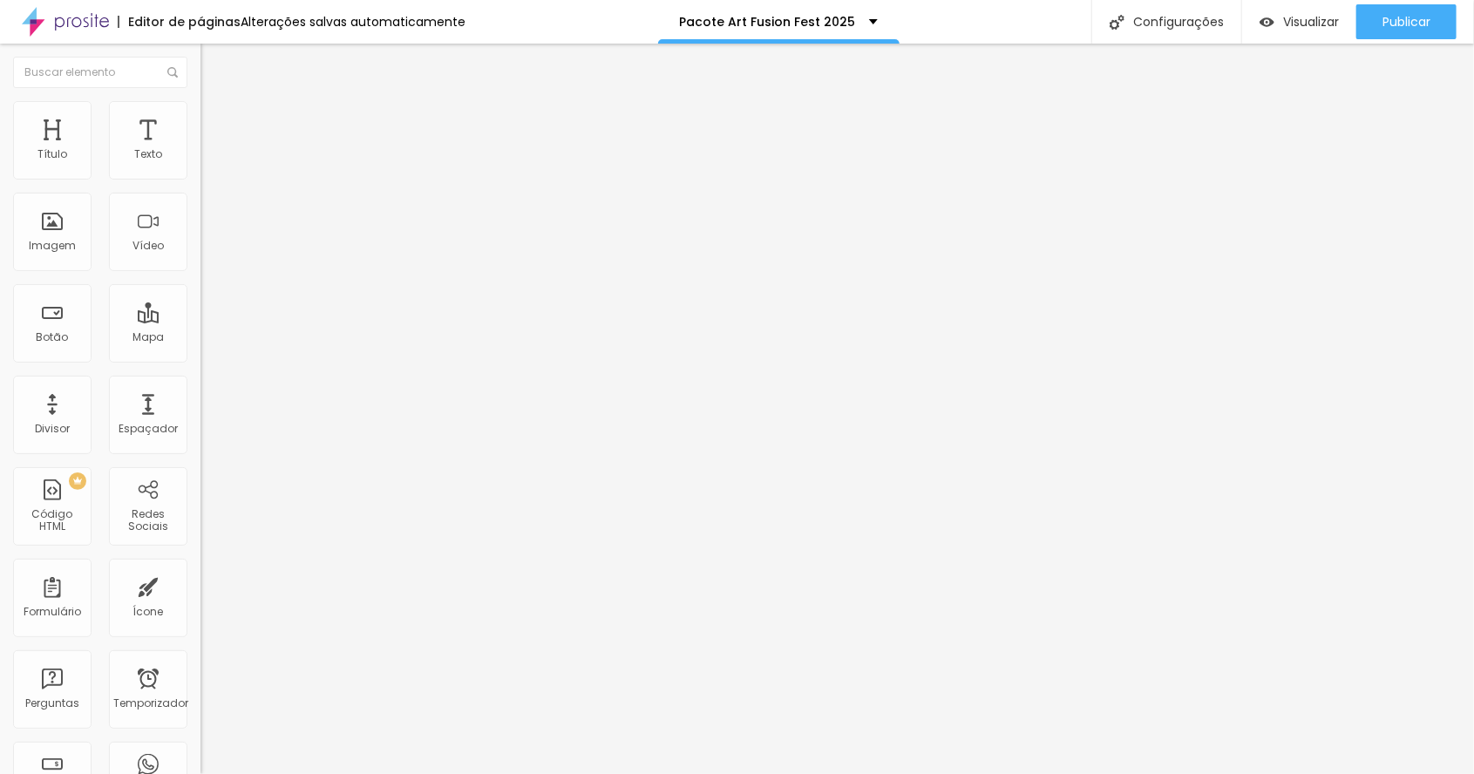
type input "85"
type input "79"
type input "100"
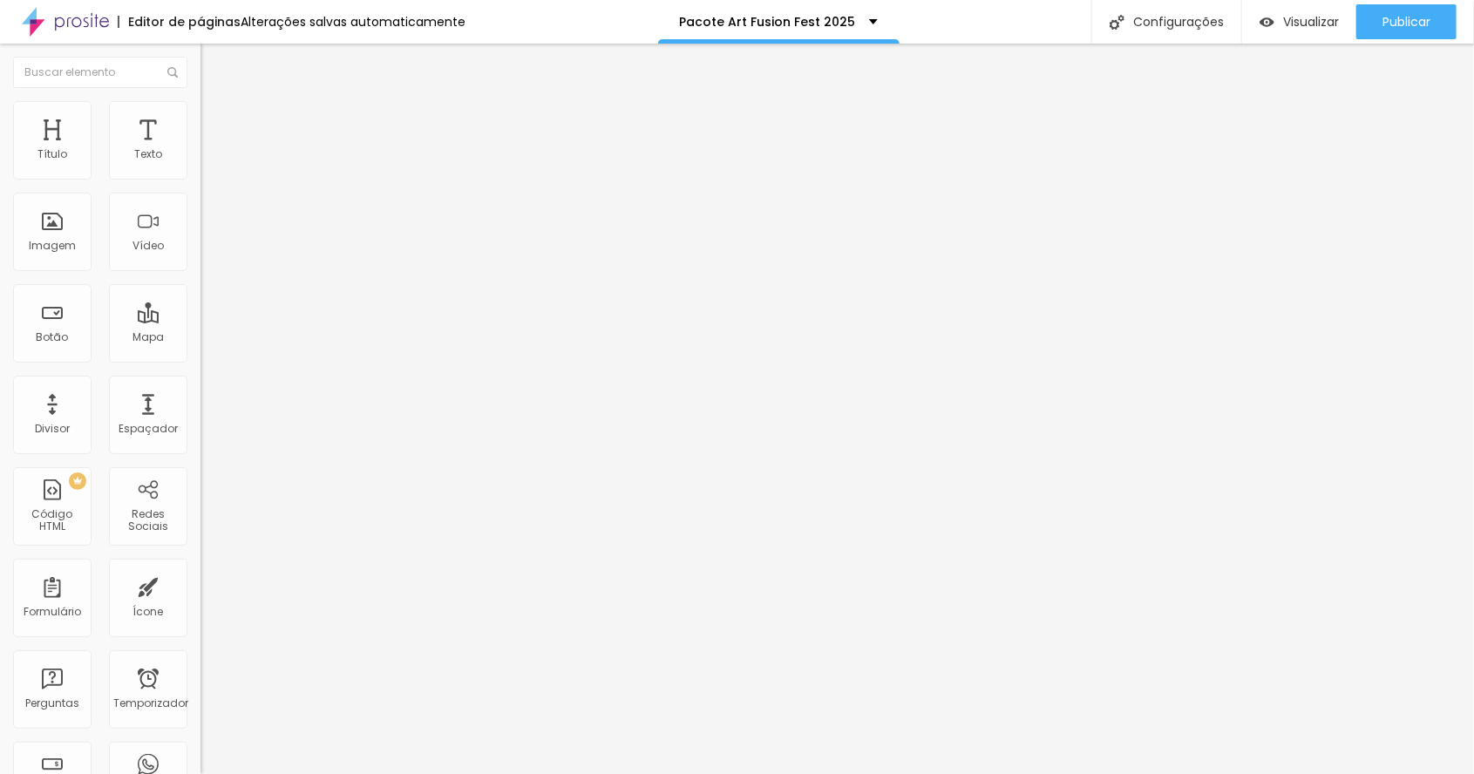
type input "100"
click at [216, 117] on font "Estilo" at bounding box center [229, 112] width 27 height 15
click at [216, 103] on font "Conteúdo" at bounding box center [243, 95] width 54 height 15
click at [200, 73] on button "Editar nulo" at bounding box center [300, 64] width 200 height 40
click at [200, 72] on button "Editar nulo" at bounding box center [300, 64] width 200 height 40
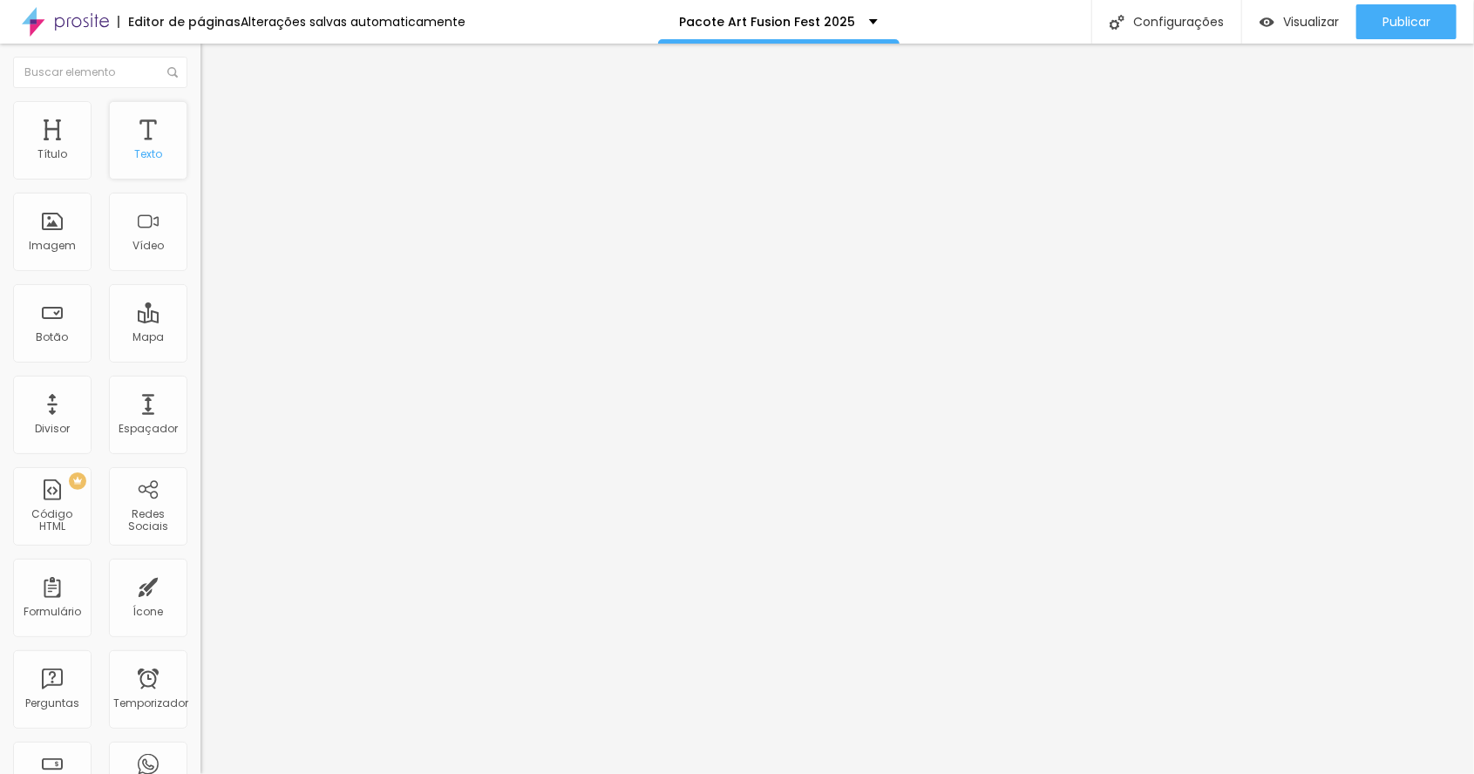
click at [144, 150] on font "Texto" at bounding box center [148, 153] width 28 height 15
click at [200, 74] on button "Editar nulo" at bounding box center [300, 64] width 200 height 40
click at [144, 150] on font "Texto" at bounding box center [148, 153] width 28 height 15
click at [144, 142] on div "Texto" at bounding box center [148, 140] width 78 height 78
click at [200, 73] on button "Editar nulo" at bounding box center [300, 64] width 200 height 40
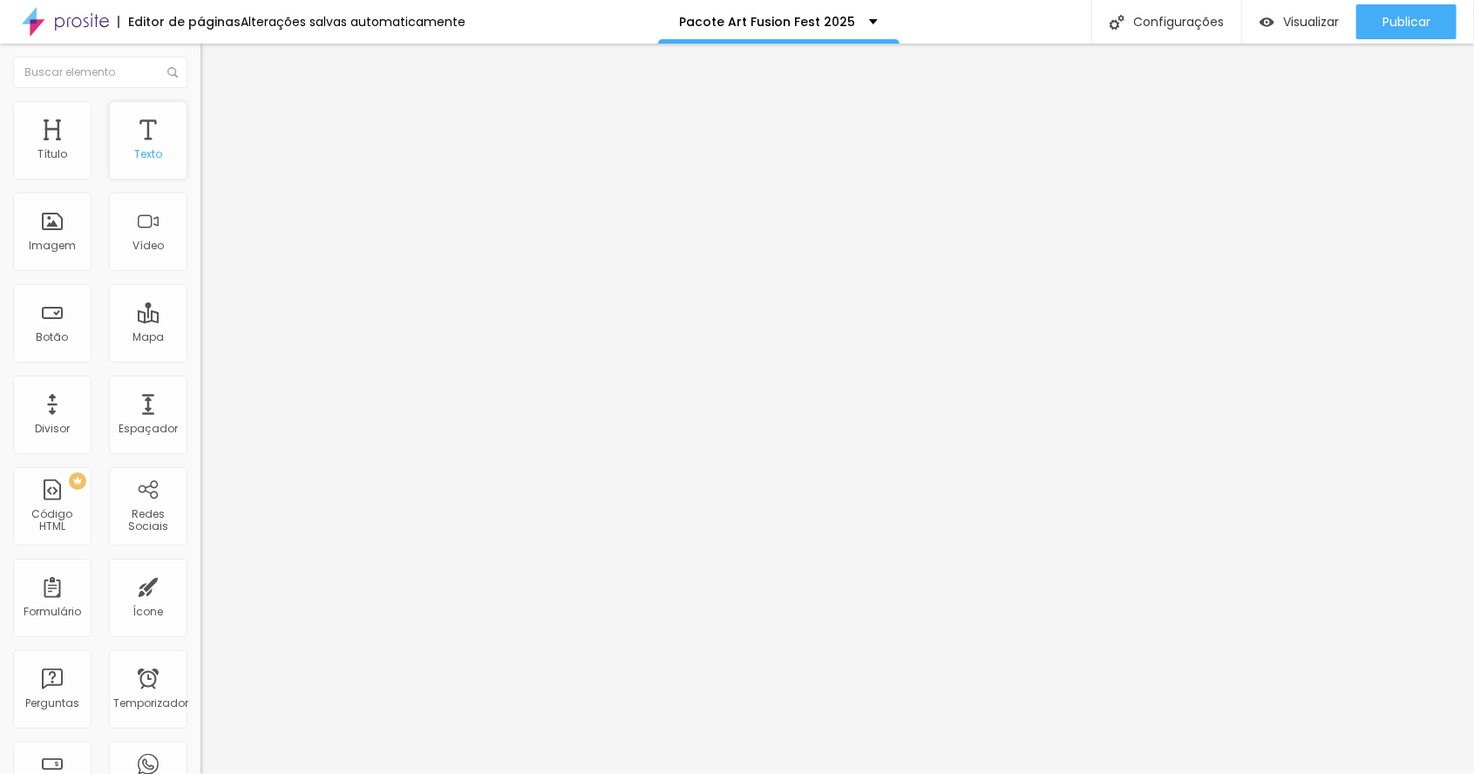
click at [146, 149] on font "Texto" at bounding box center [148, 153] width 28 height 15
click at [200, 176] on input "text" at bounding box center [304, 167] width 209 height 17
type input "10 FOTOS DIGITAIS"
click at [216, 120] on font "Estilo" at bounding box center [229, 112] width 27 height 15
click at [216, 103] on font "Conteúdo" at bounding box center [243, 95] width 54 height 15
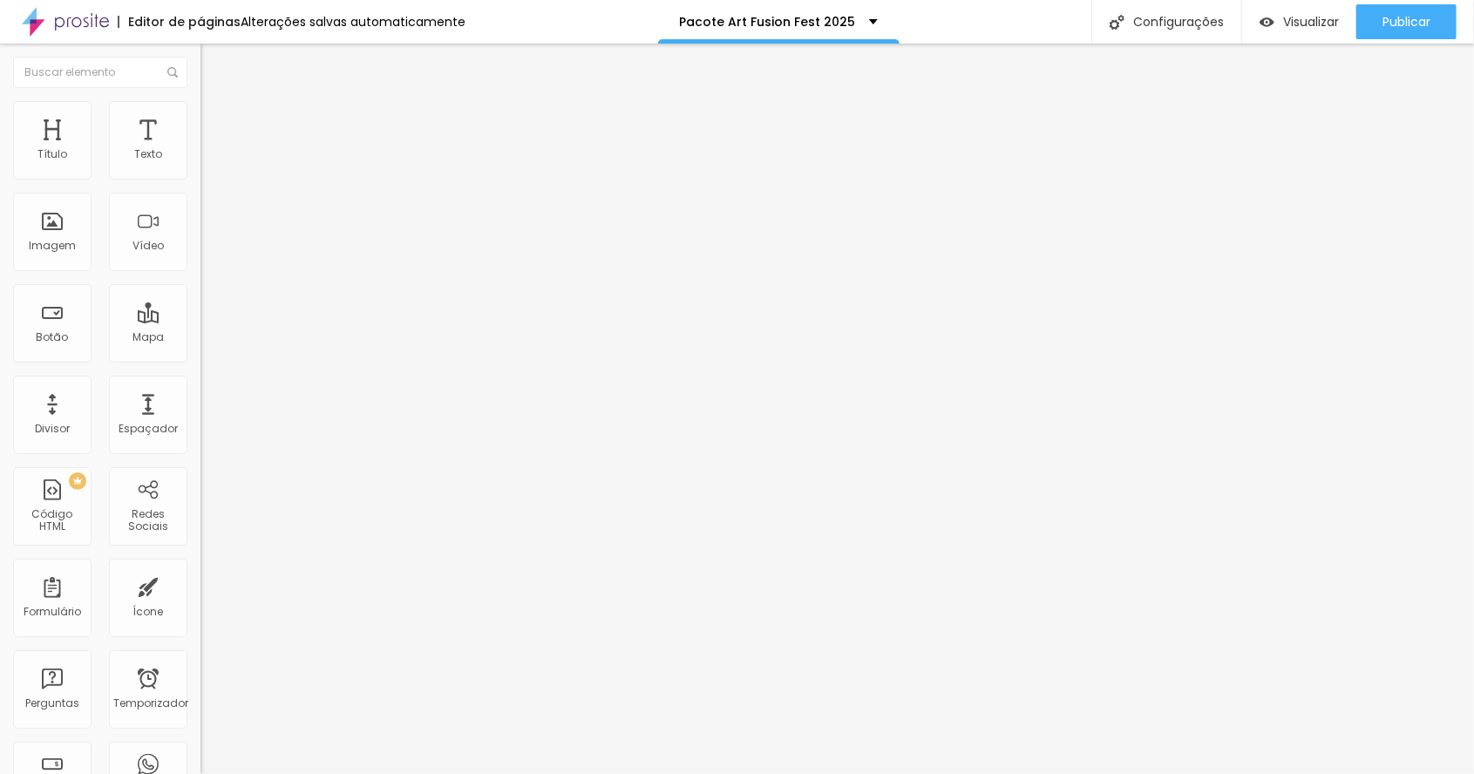
click at [214, 66] on img "button" at bounding box center [221, 64] width 14 height 14
click at [200, 73] on button "Editar nulo" at bounding box center [300, 64] width 200 height 40
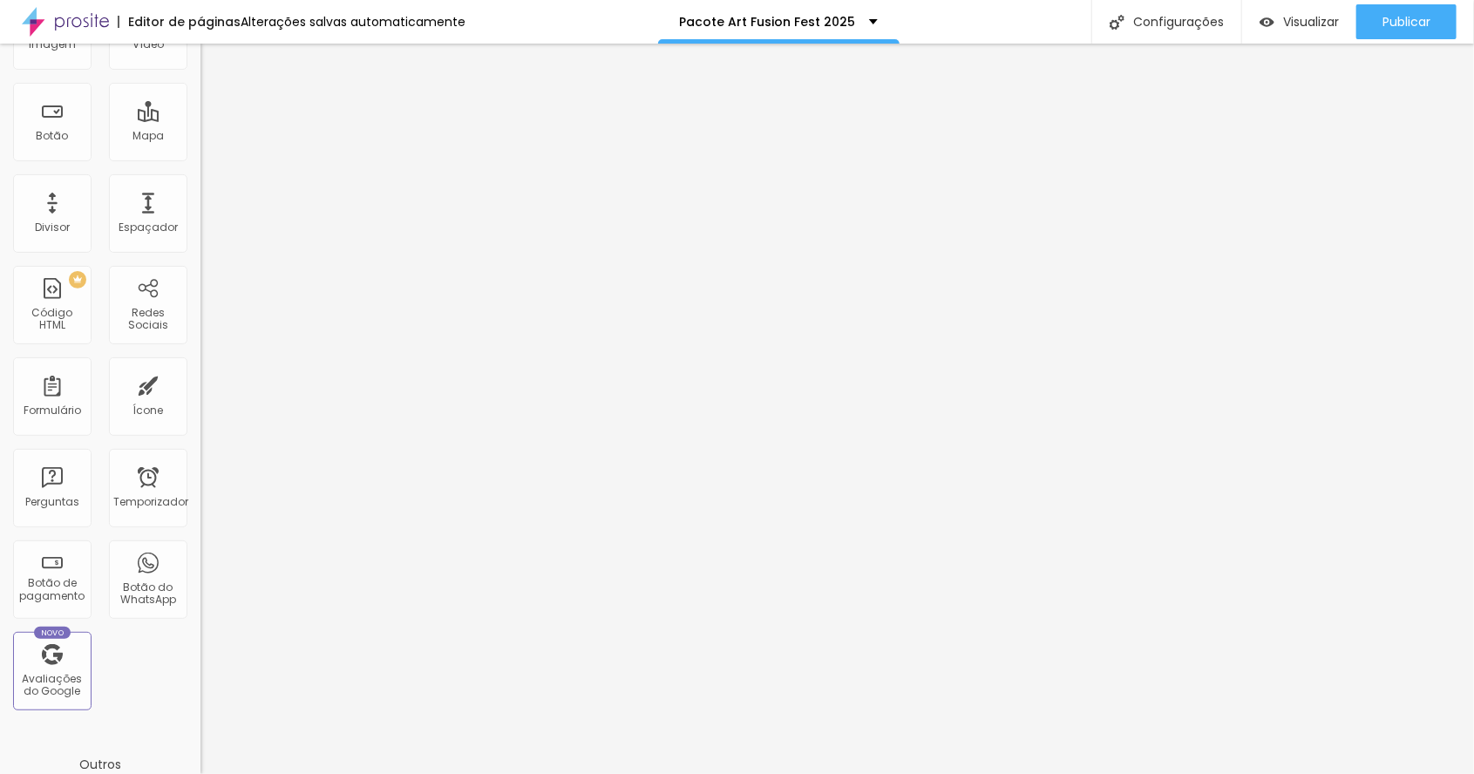
scroll to position [199, 0]
click at [37, 592] on font "Botão de pagamento" at bounding box center [52, 591] width 65 height 27
click at [45, 590] on font "Botão de pagamento" at bounding box center [52, 591] width 65 height 27
click at [49, 585] on font "Botão de pagamento" at bounding box center [52, 591] width 65 height 27
click at [42, 582] on font "Botão de pagamento" at bounding box center [52, 591] width 65 height 27
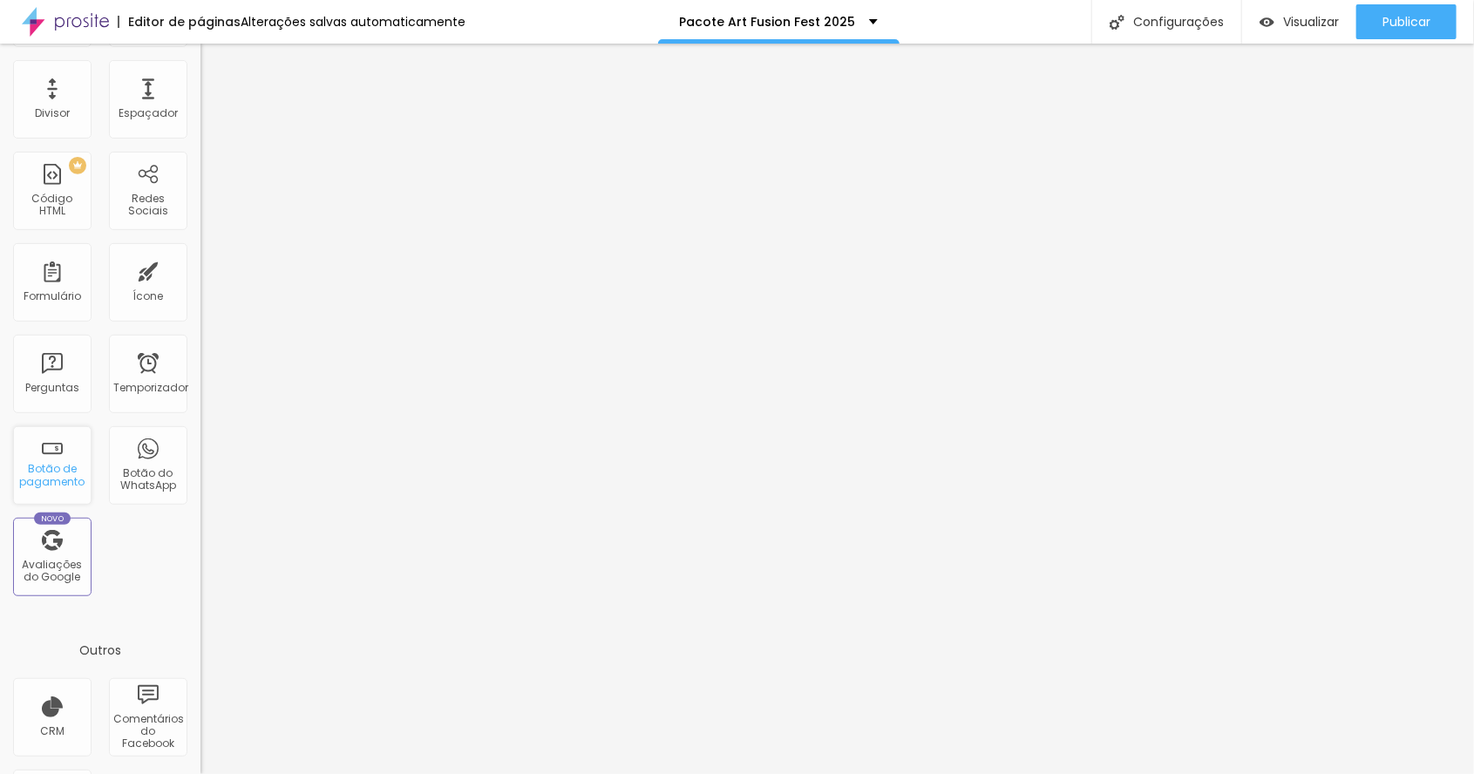
scroll to position [317, 0]
click at [49, 478] on font "Botão de pagamento" at bounding box center [52, 472] width 65 height 27
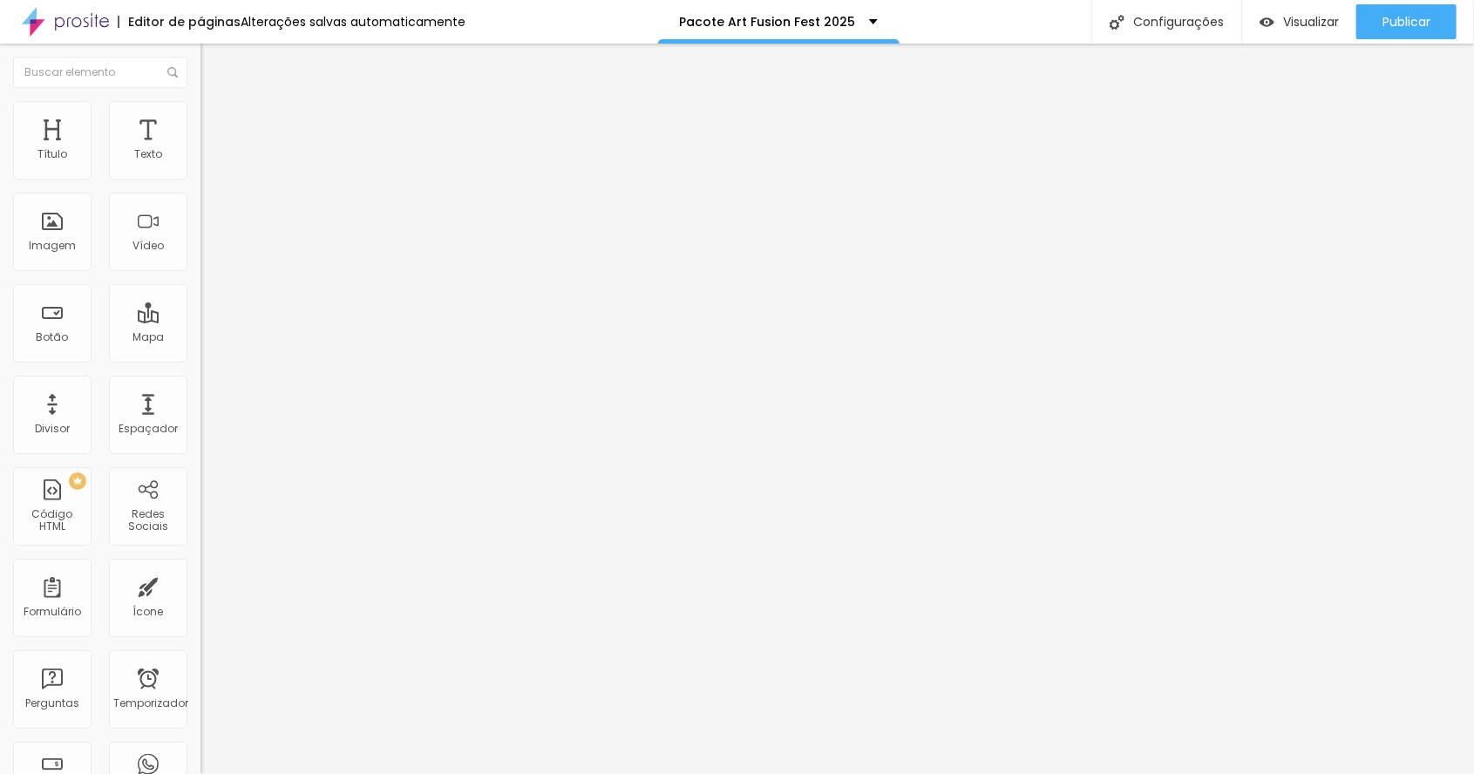
click at [216, 123] on font "Avançado" at bounding box center [245, 130] width 58 height 15
click at [216, 103] on font "Conteúdo" at bounding box center [243, 95] width 54 height 15
click at [200, 72] on button "Editar nulo" at bounding box center [300, 64] width 200 height 40
click at [214, 58] on img "button" at bounding box center [221, 64] width 14 height 14
click at [134, 138] on div "Texto" at bounding box center [148, 140] width 78 height 78
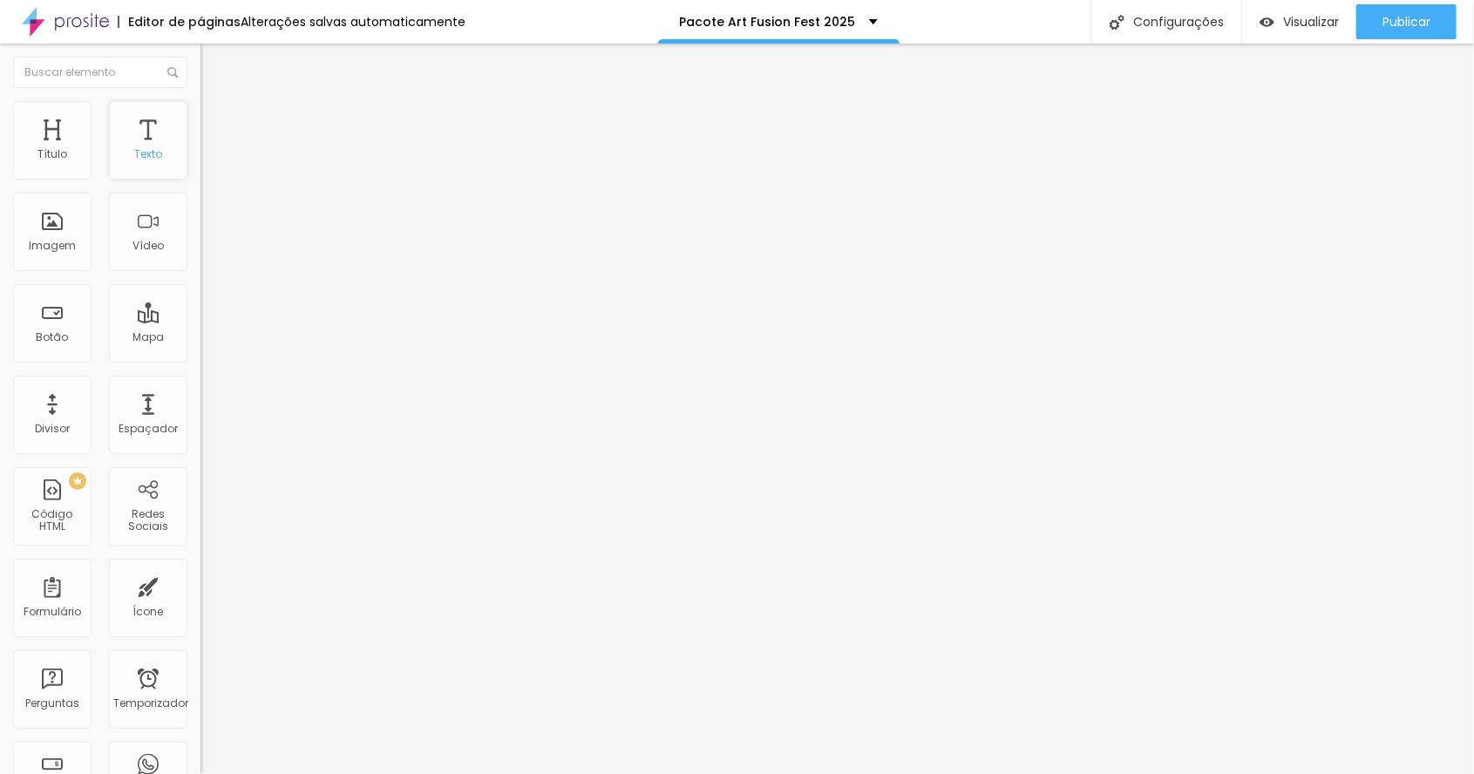
click at [146, 144] on div "Texto" at bounding box center [148, 140] width 78 height 78
click at [214, 65] on img "button" at bounding box center [221, 64] width 14 height 14
click at [211, 150] on font "Trocar imagem" at bounding box center [253, 142] width 85 height 15
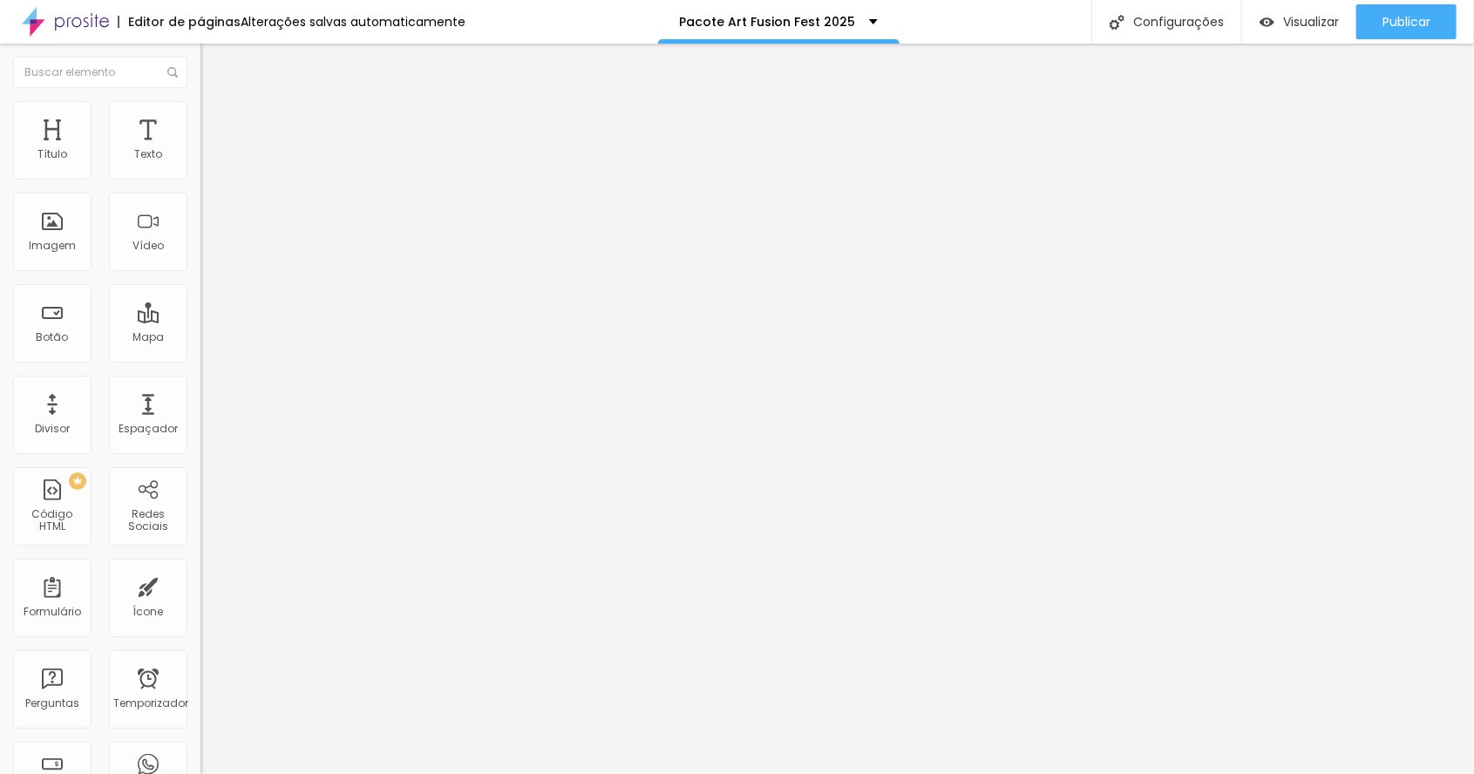
click at [200, 116] on li "Estilo" at bounding box center [300, 109] width 200 height 17
click at [200, 119] on li "Avançado" at bounding box center [300, 127] width 200 height 17
click at [216, 103] on font "Conteúdo" at bounding box center [243, 95] width 54 height 15
click at [216, 120] on font "Estilo" at bounding box center [229, 112] width 27 height 15
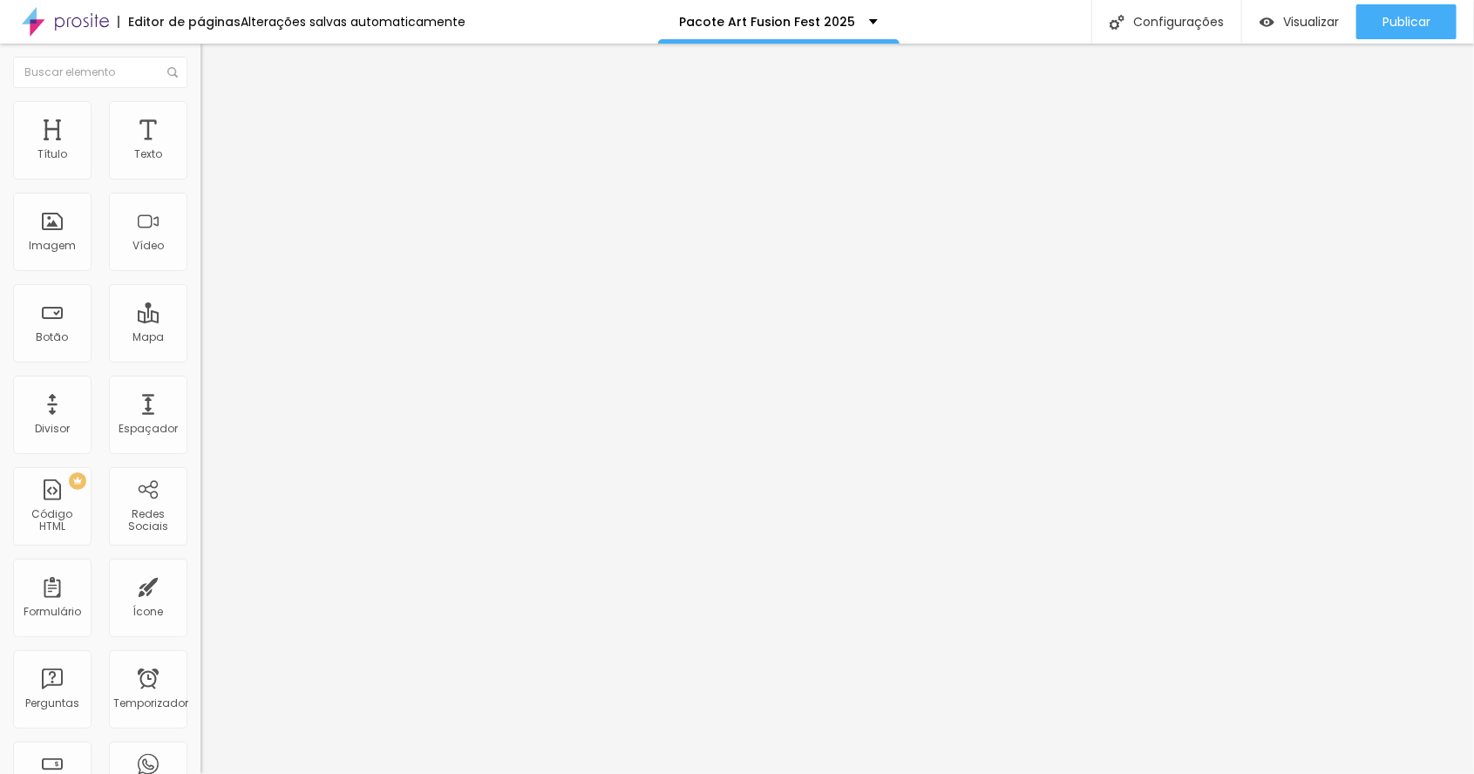
click at [200, 61] on button "Editar nulo" at bounding box center [300, 64] width 200 height 40
click at [144, 429] on font "Espaçador" at bounding box center [148, 428] width 59 height 15
click at [157, 425] on font "Espaçador" at bounding box center [148, 428] width 59 height 15
click at [214, 69] on img "button" at bounding box center [221, 64] width 14 height 14
click at [214, 66] on img "button" at bounding box center [221, 64] width 14 height 14
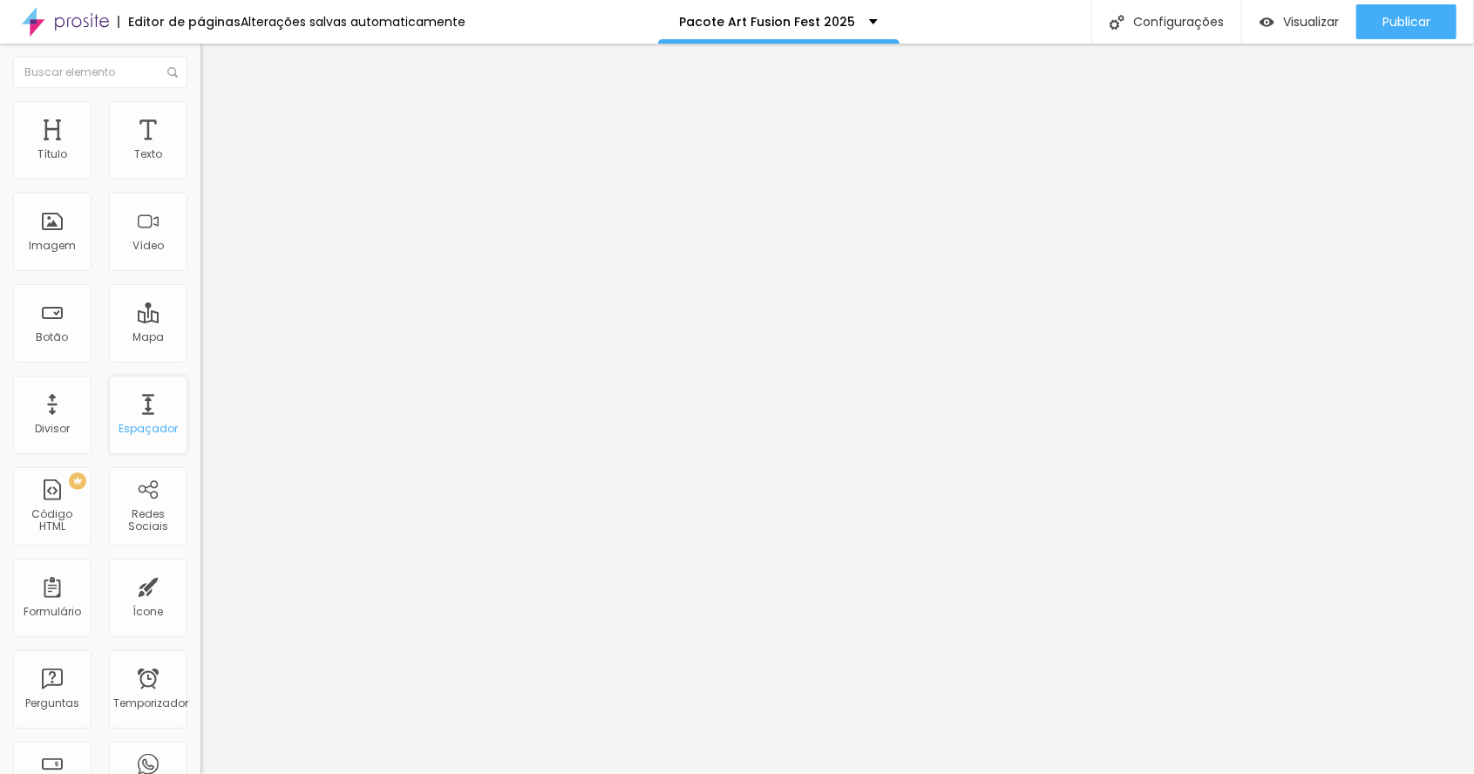
click at [129, 429] on font "Espaçador" at bounding box center [148, 428] width 59 height 15
click at [127, 447] on div "Espaçador" at bounding box center [148, 415] width 78 height 78
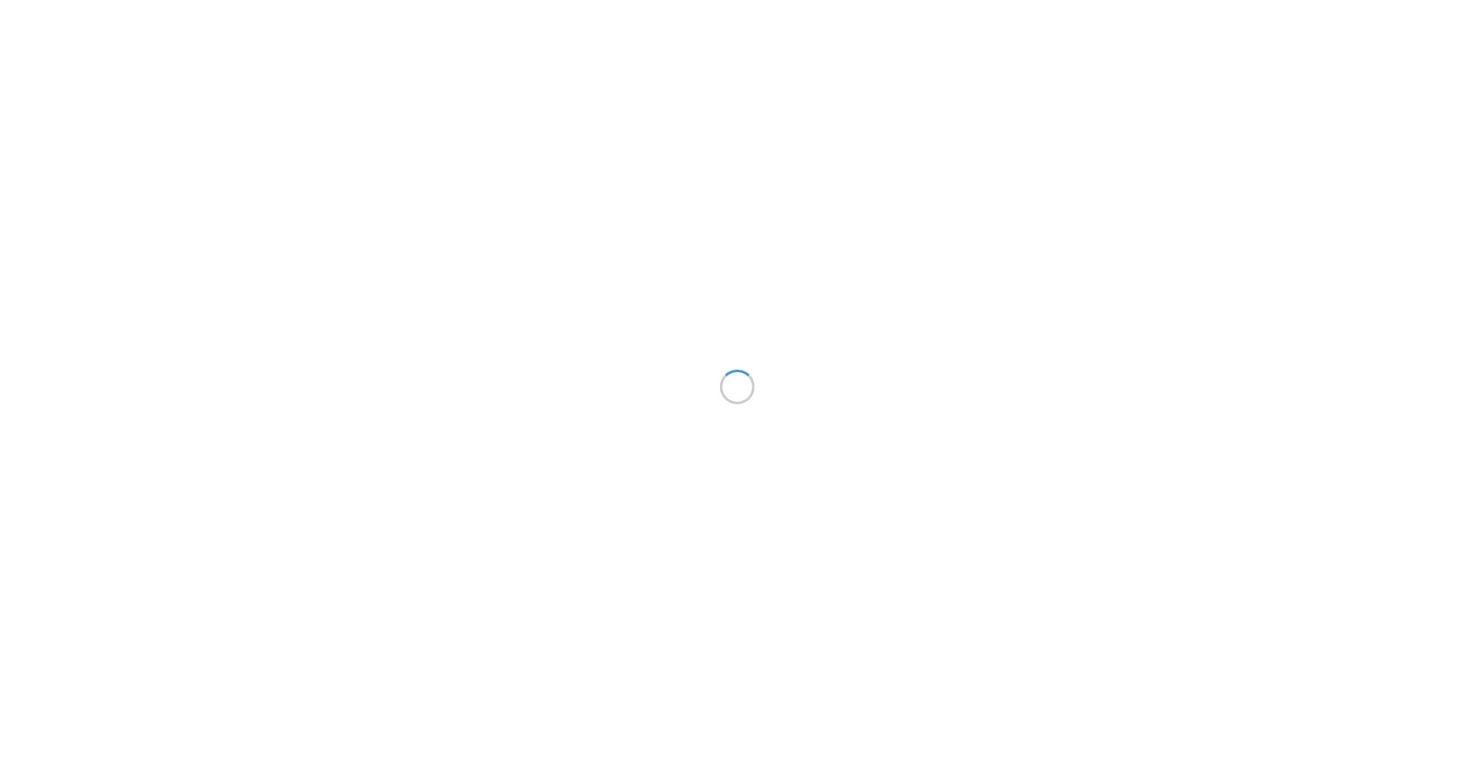
click at [577, 364] on div at bounding box center [737, 387] width 1474 height 774
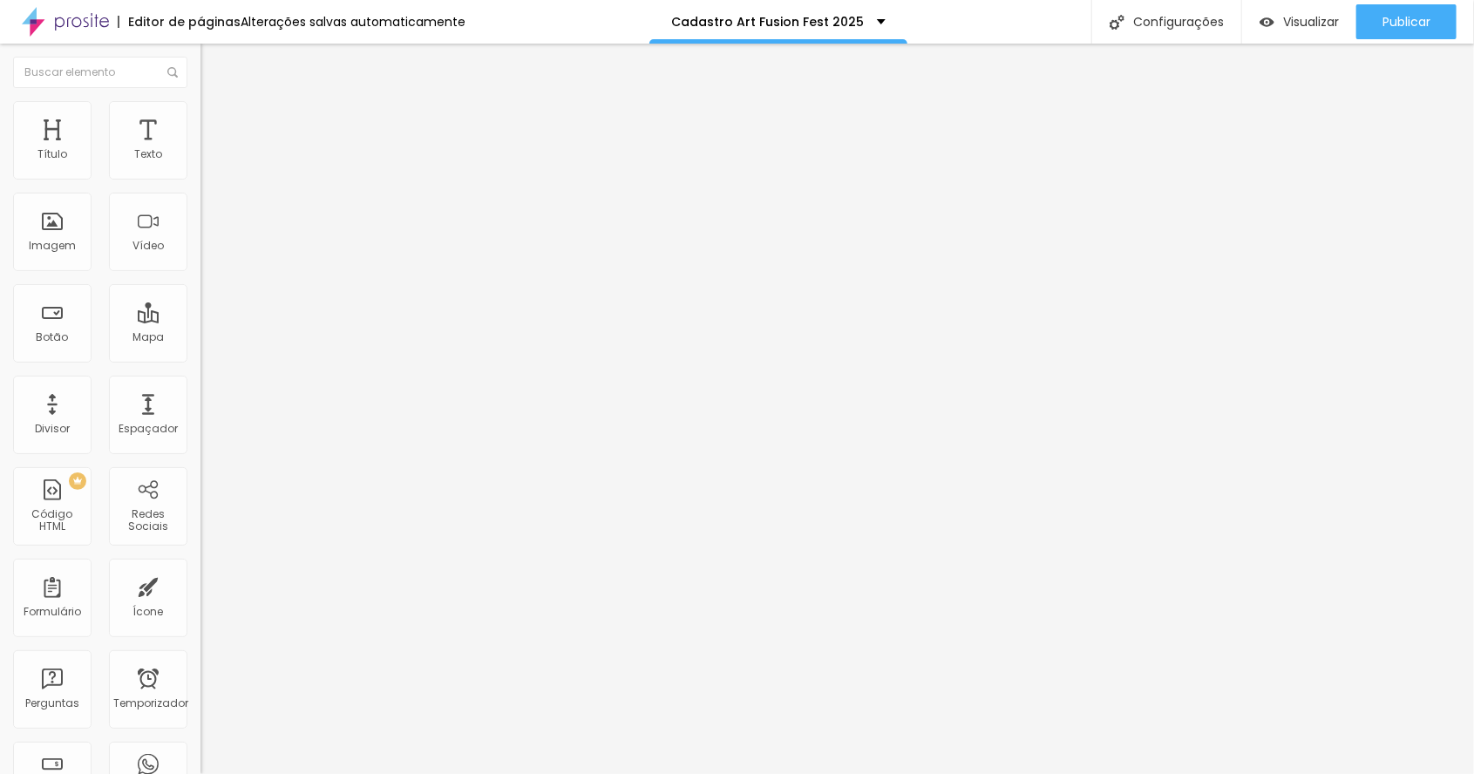
click at [200, 31] on div "Editor de páginas Alterações salvas automaticamente" at bounding box center [232, 22] width 465 height 44
